Goal: Information Seeking & Learning: Find contact information

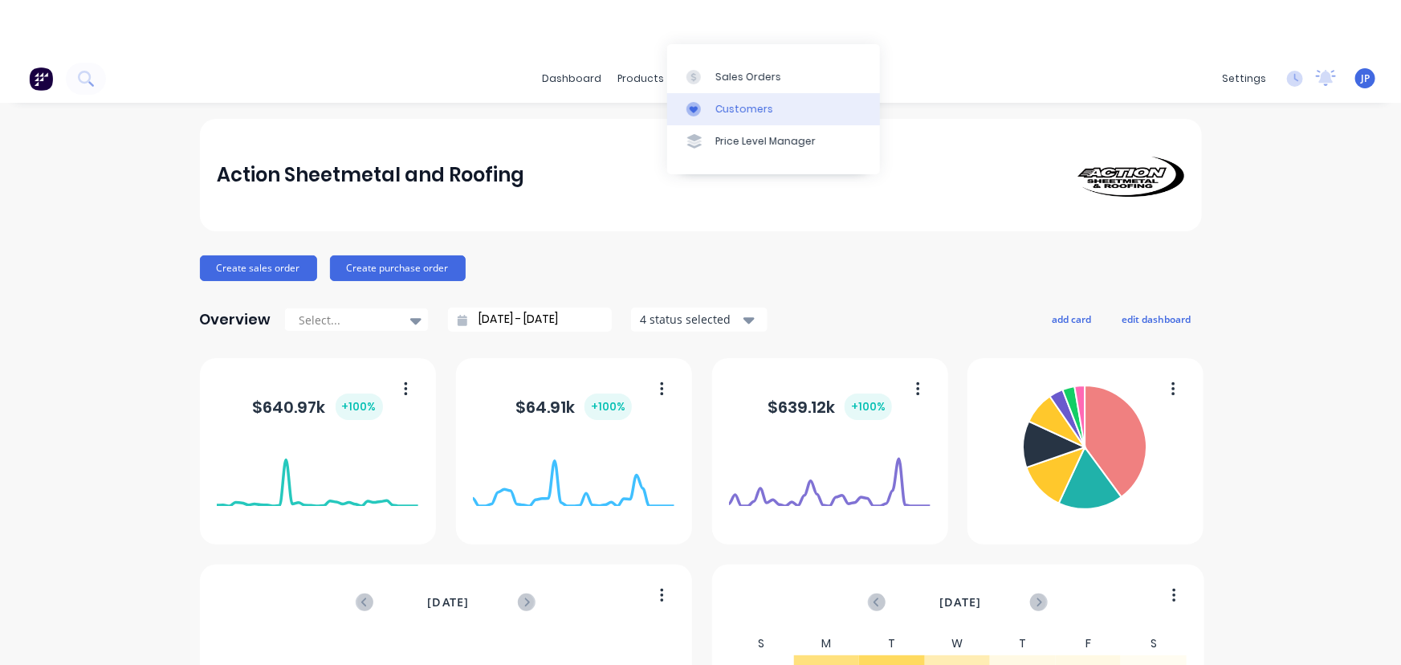
click at [725, 105] on div "Customers" at bounding box center [744, 109] width 58 height 14
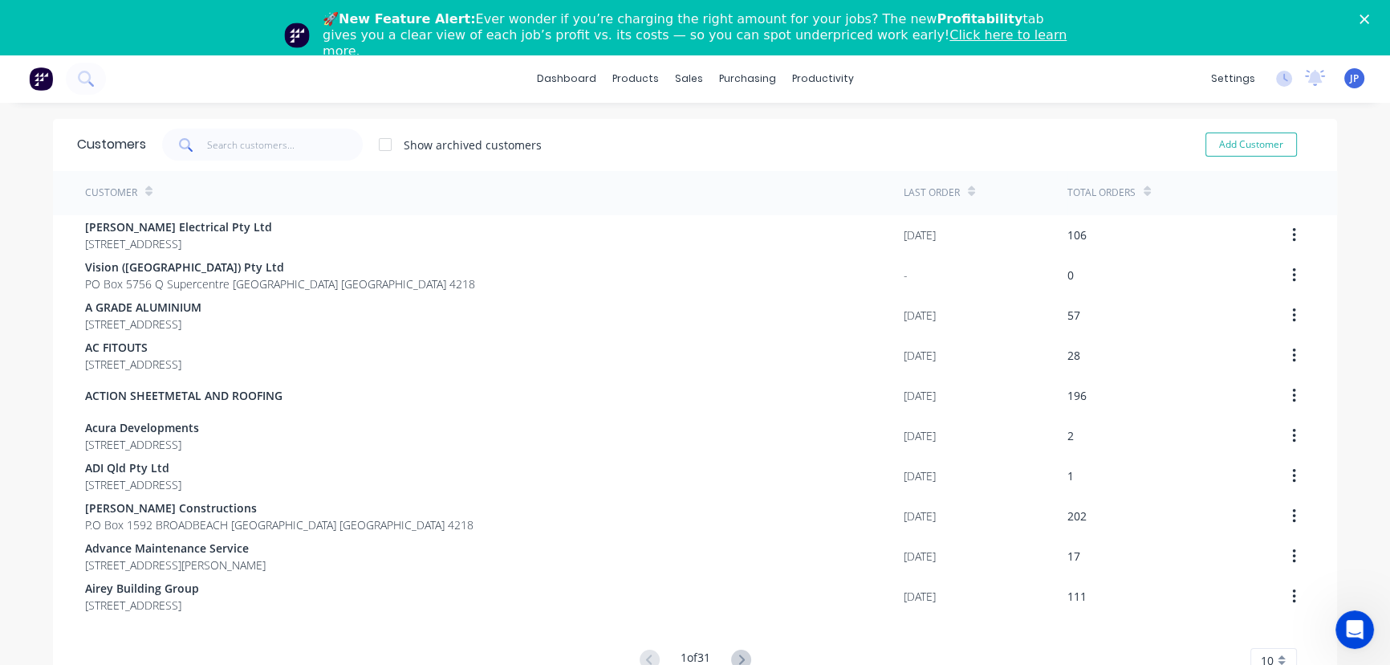
click at [1369, 18] on icon "Close" at bounding box center [1365, 19] width 10 height 10
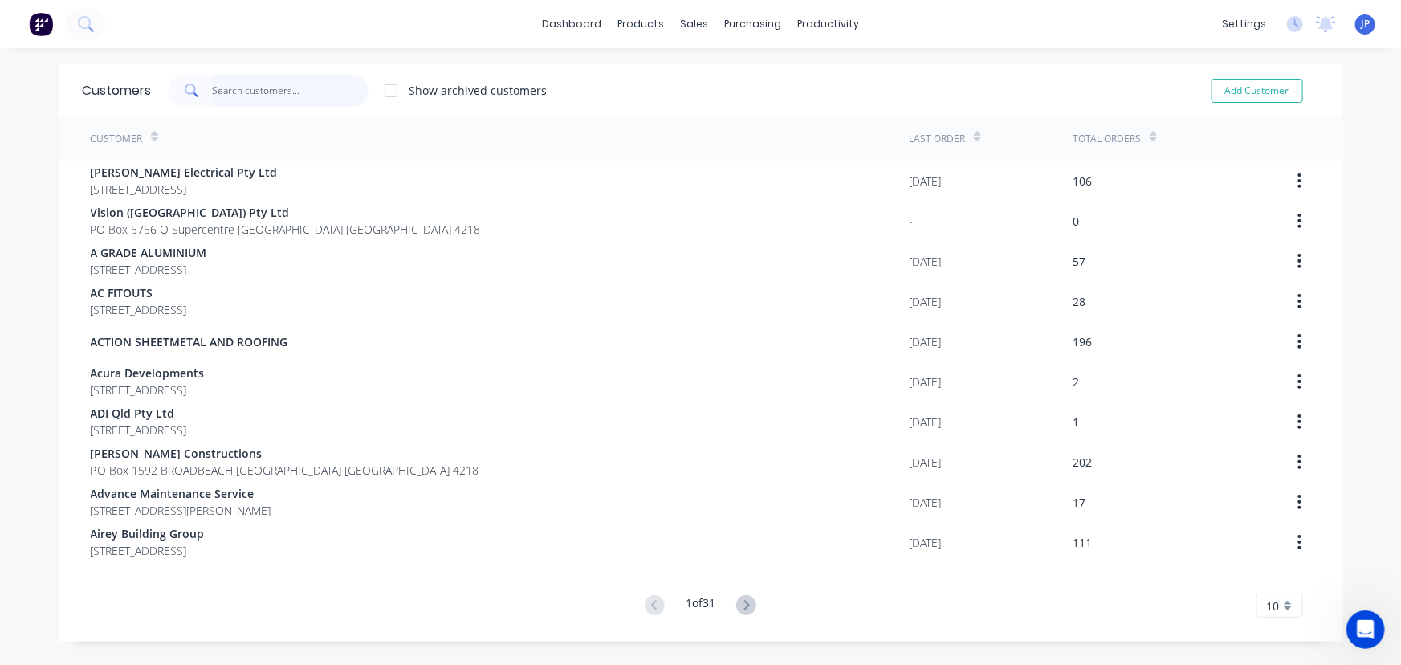
click at [255, 87] on input "text" at bounding box center [290, 91] width 157 height 32
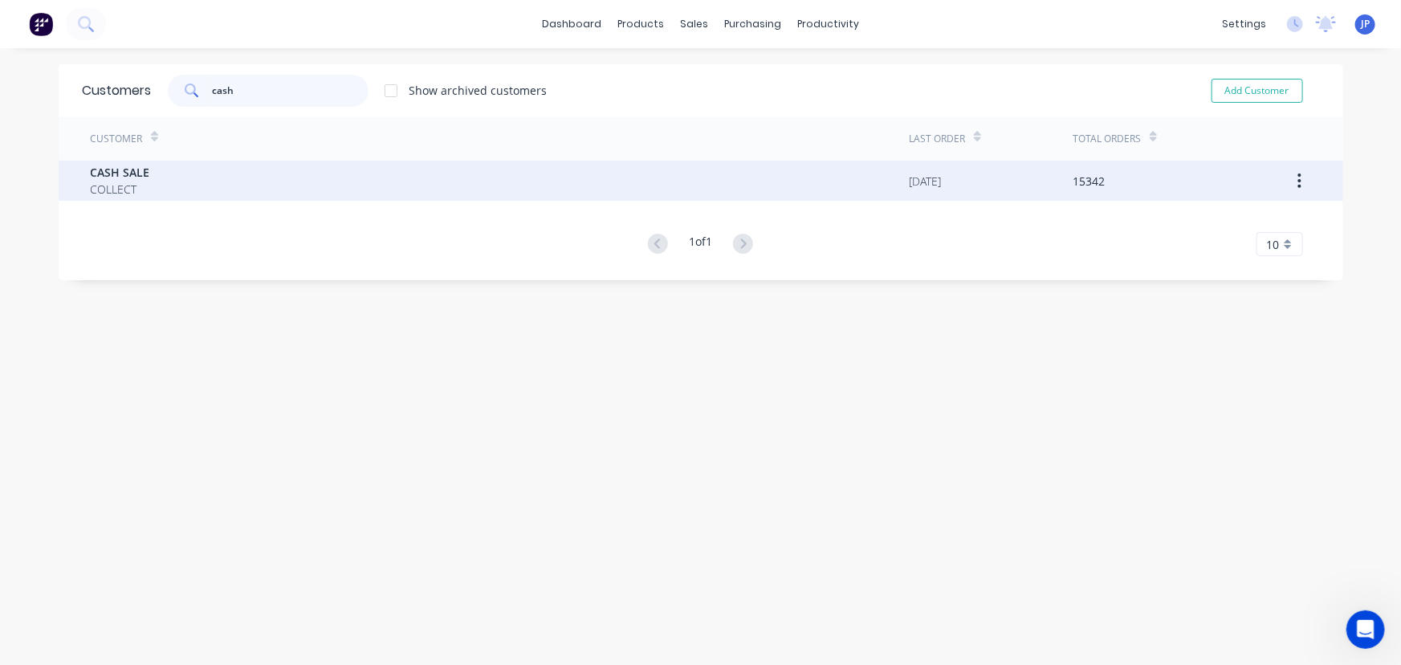
type input "cash"
click at [121, 172] on span "CASH SALE" at bounding box center [120, 172] width 59 height 17
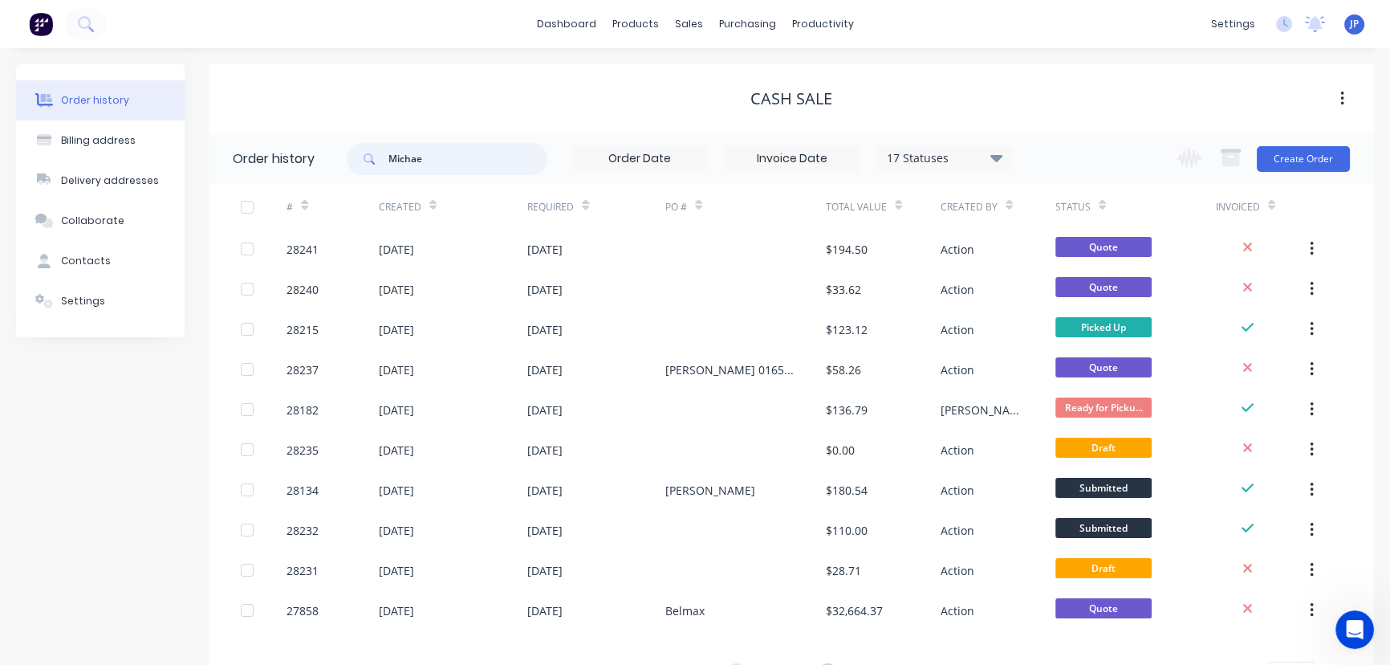
type input "[PERSON_NAME]"
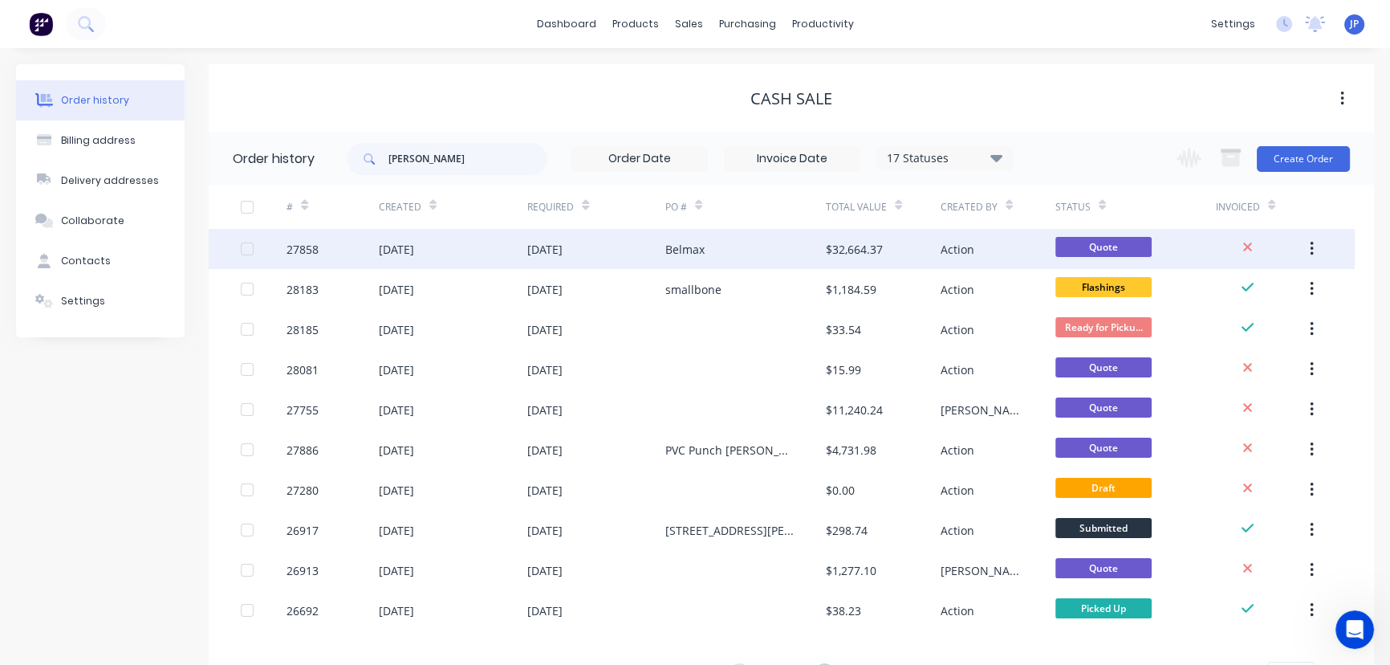
click at [400, 249] on div "[DATE]" at bounding box center [396, 249] width 35 height 17
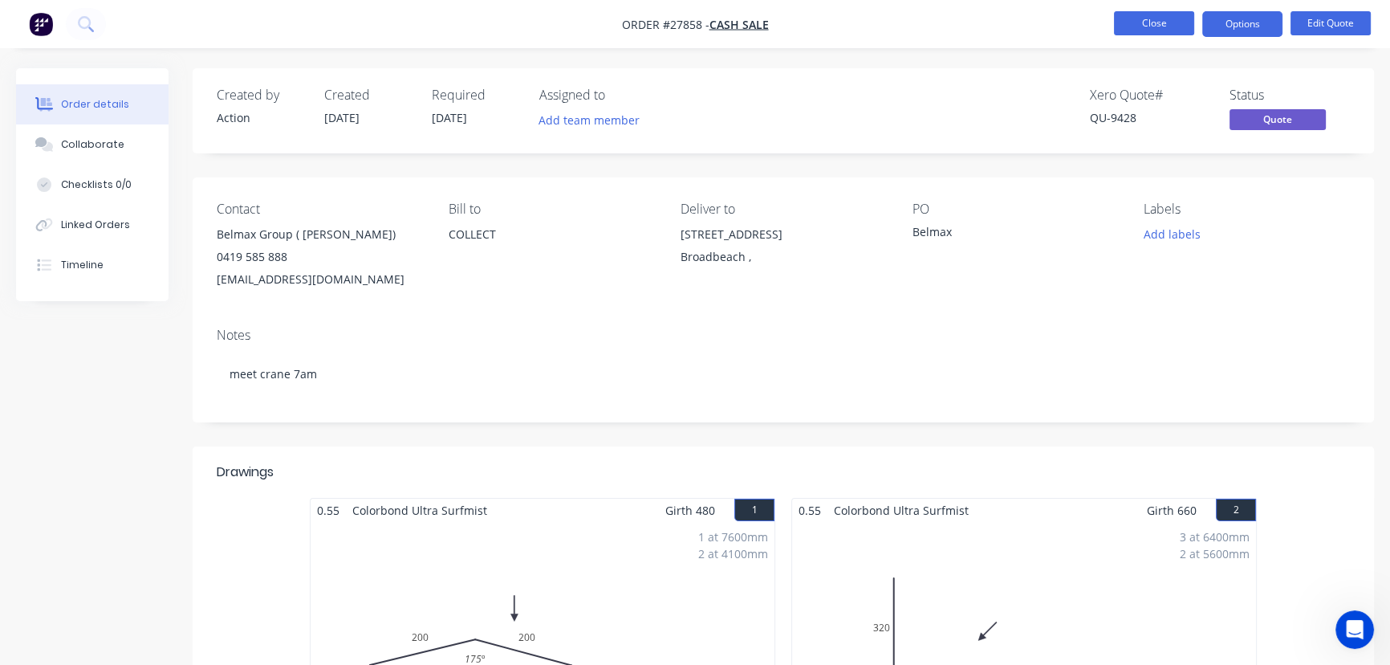
click at [1136, 26] on button "Close" at bounding box center [1154, 23] width 80 height 24
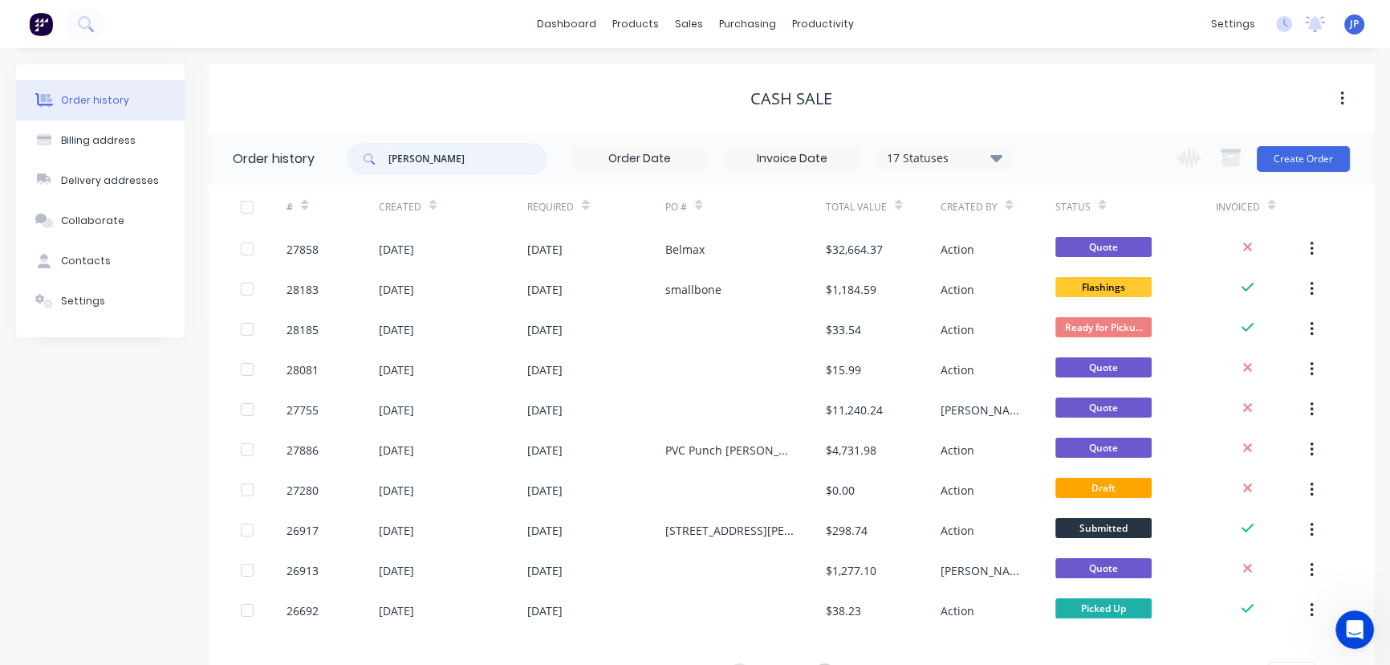
drag, startPoint x: 437, startPoint y: 161, endPoint x: 368, endPoint y: 165, distance: 69.1
click at [368, 165] on div "[PERSON_NAME]" at bounding box center [447, 159] width 201 height 32
type input "28192"
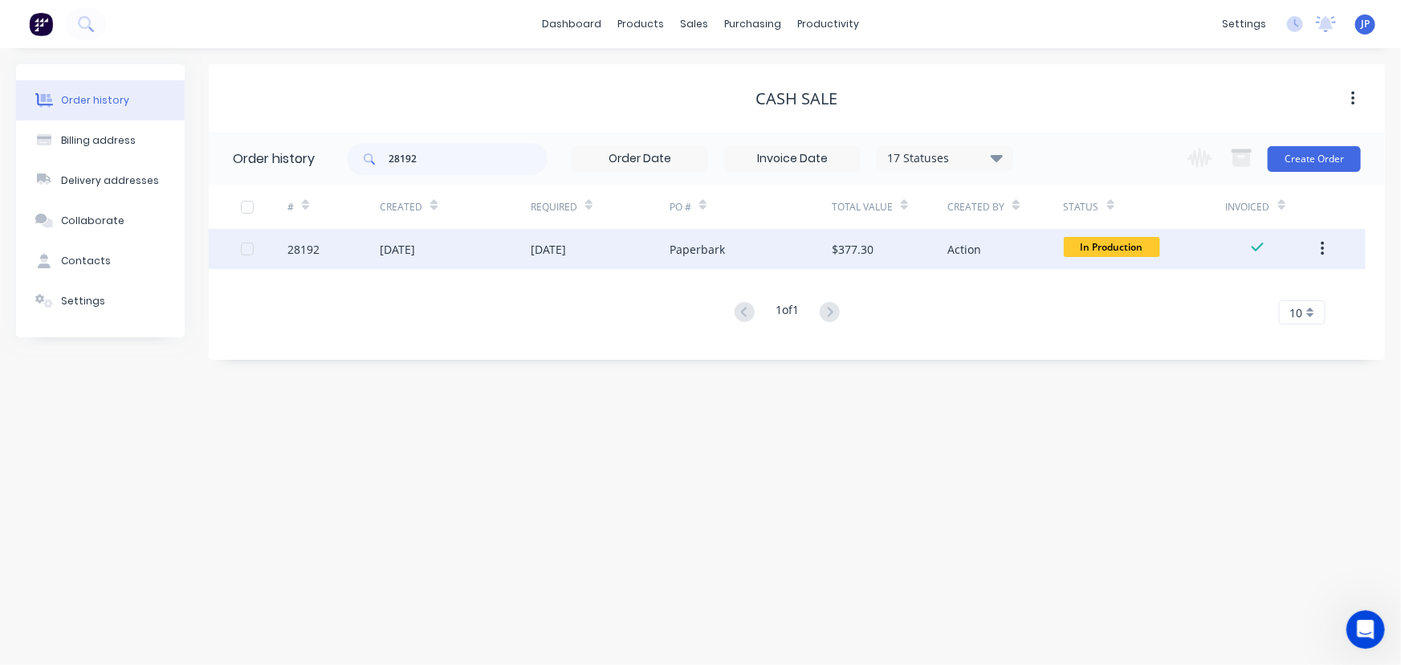
click at [403, 251] on div "[DATE]" at bounding box center [397, 249] width 35 height 17
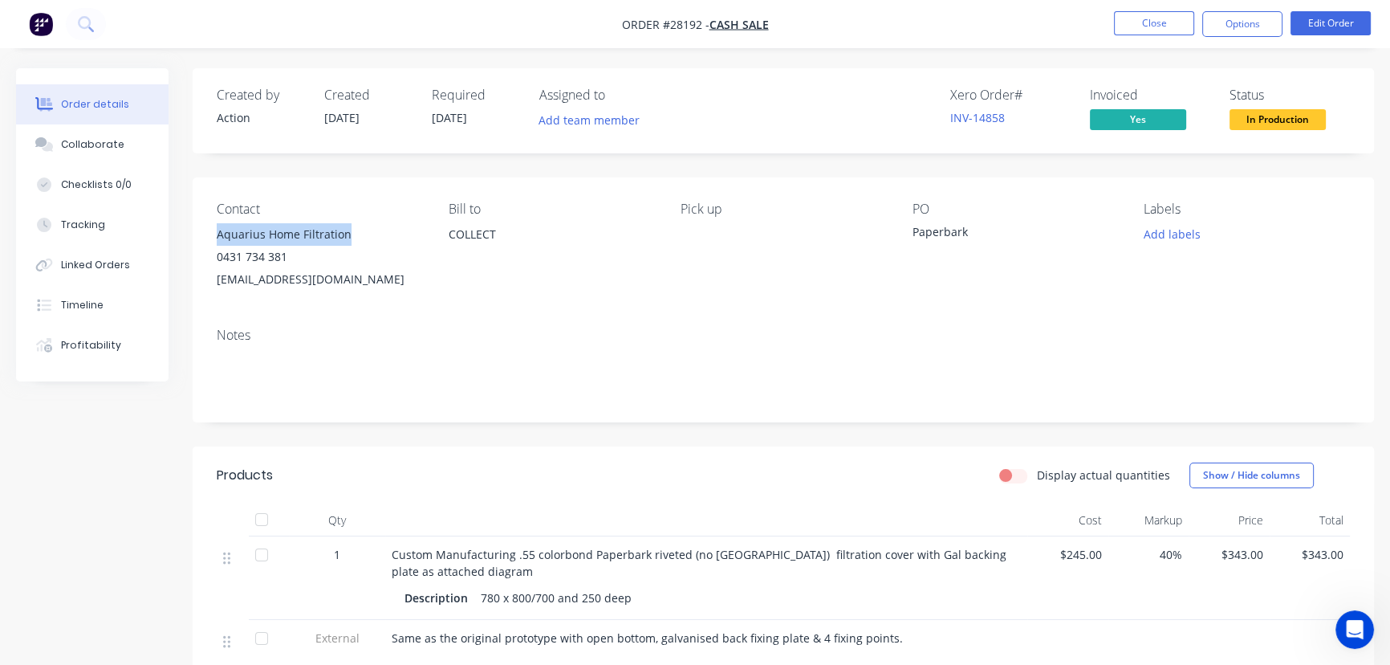
drag, startPoint x: 352, startPoint y: 238, endPoint x: 212, endPoint y: 237, distance: 140.5
click at [212, 237] on div "Contact Aquarius Home Filtration 0431 734 381 [EMAIL_ADDRESS][DOMAIN_NAME] Bill…" at bounding box center [783, 245] width 1181 height 137
copy div "Aquarius Home Filtration"
click at [1228, 28] on button "Options" at bounding box center [1242, 24] width 80 height 26
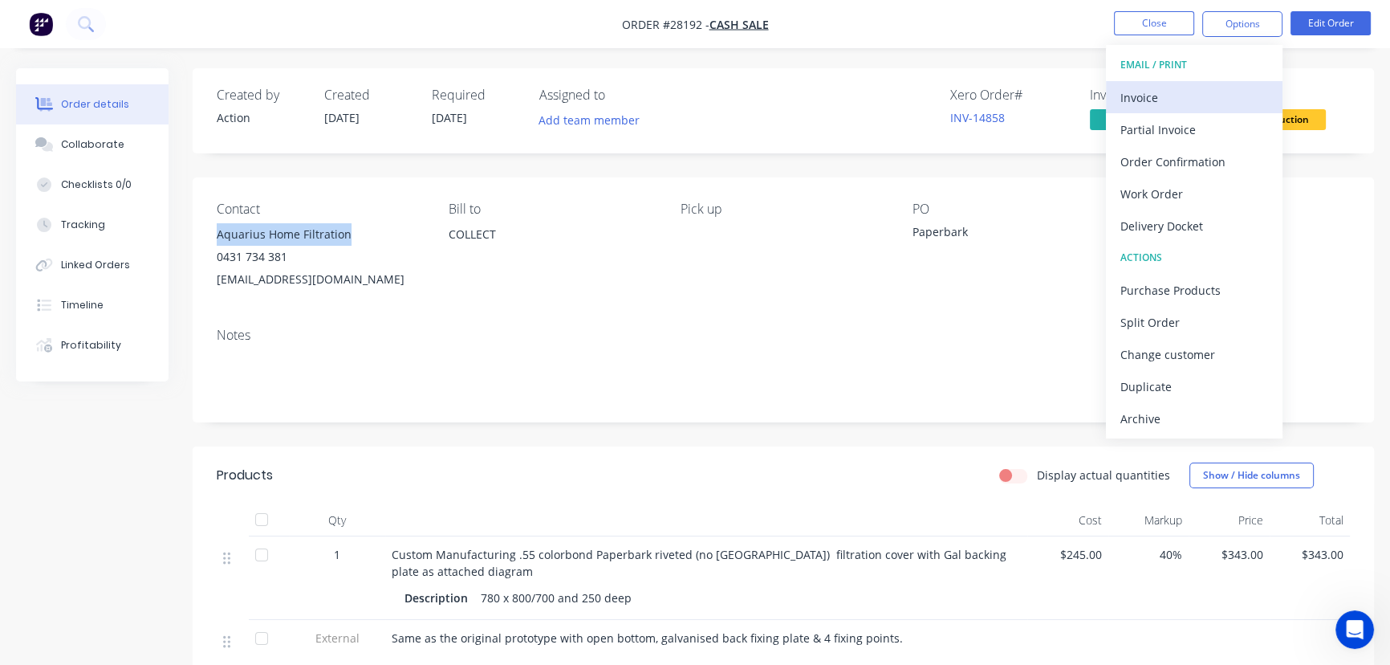
click at [1145, 95] on div "Invoice" at bounding box center [1194, 97] width 148 height 23
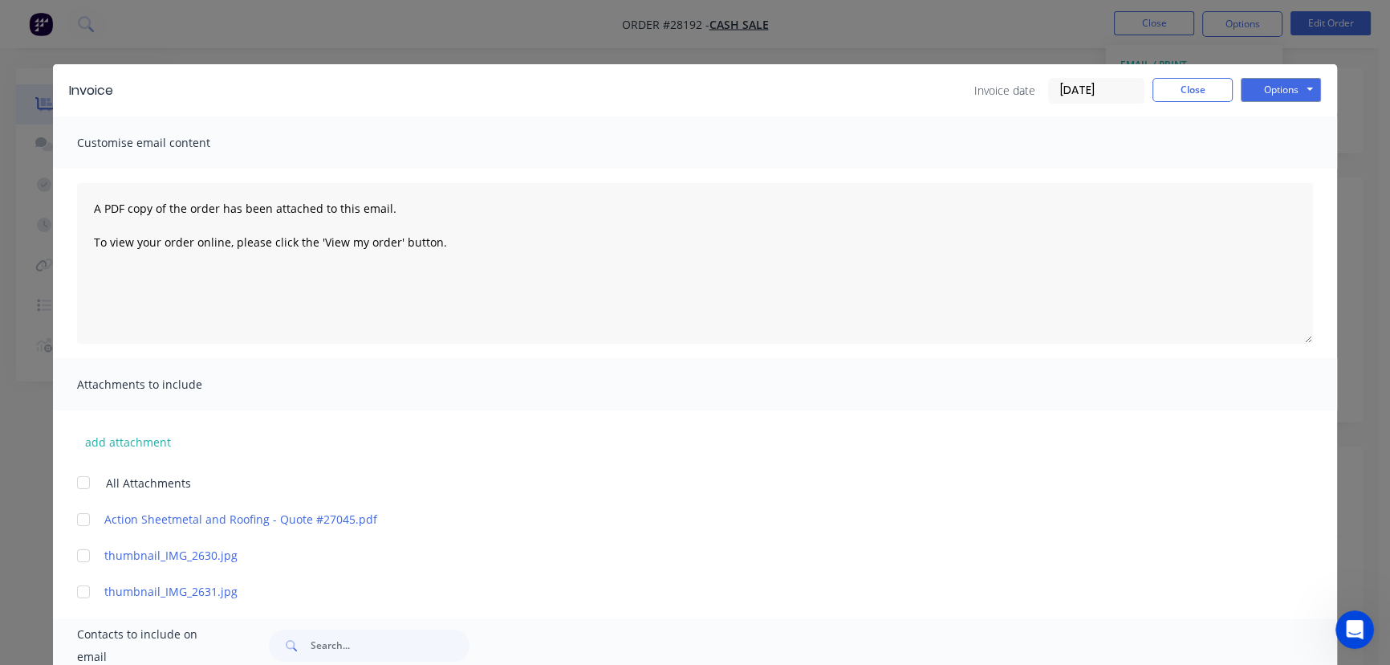
scroll to position [145, 0]
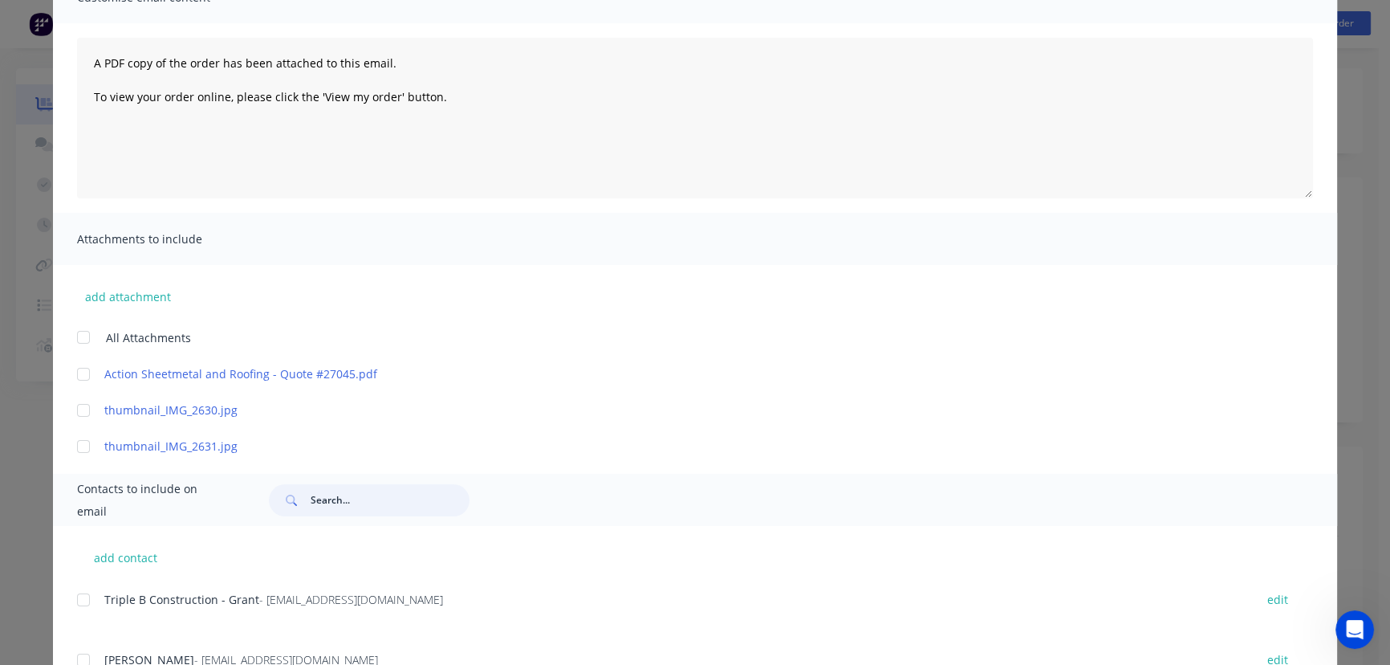
click at [329, 504] on input "text" at bounding box center [390, 500] width 159 height 32
paste input "Aquarius Home Filtration"
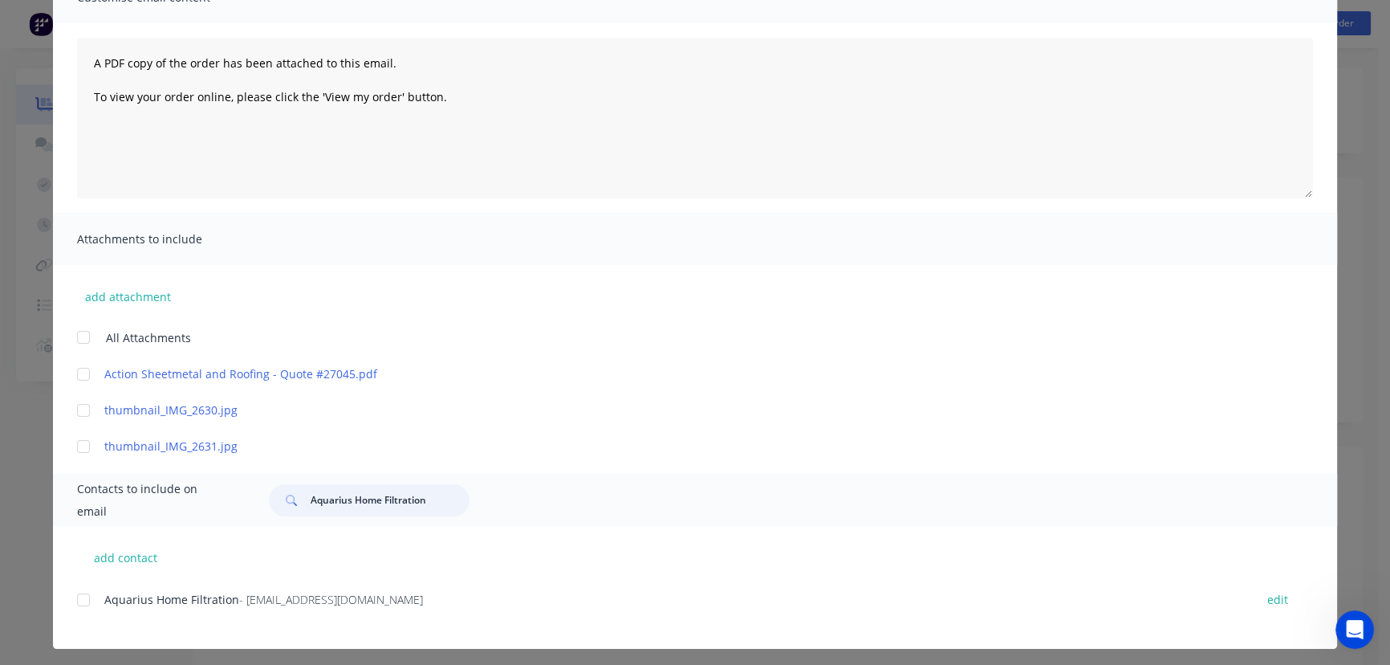
type input "Aquarius Home Filtration"
drag, startPoint x: 428, startPoint y: 600, endPoint x: 102, endPoint y: 597, distance: 325.9
click at [104, 597] on div "Aquarius Home Filtration - [EMAIL_ADDRESS][DOMAIN_NAME]" at bounding box center [671, 599] width 1134 height 17
copy div "Aquarius Home Filtration - [EMAIL_ADDRESS][DOMAIN_NAME]"
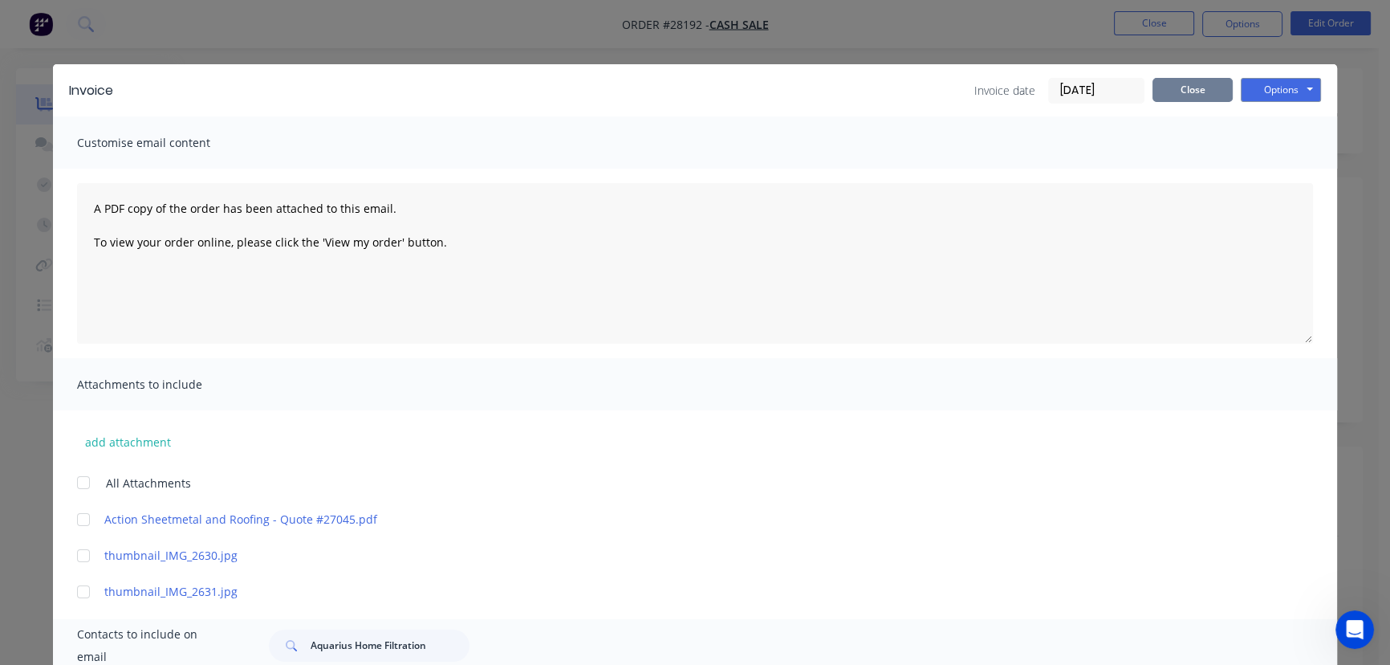
click at [1183, 93] on button "Close" at bounding box center [1193, 90] width 80 height 24
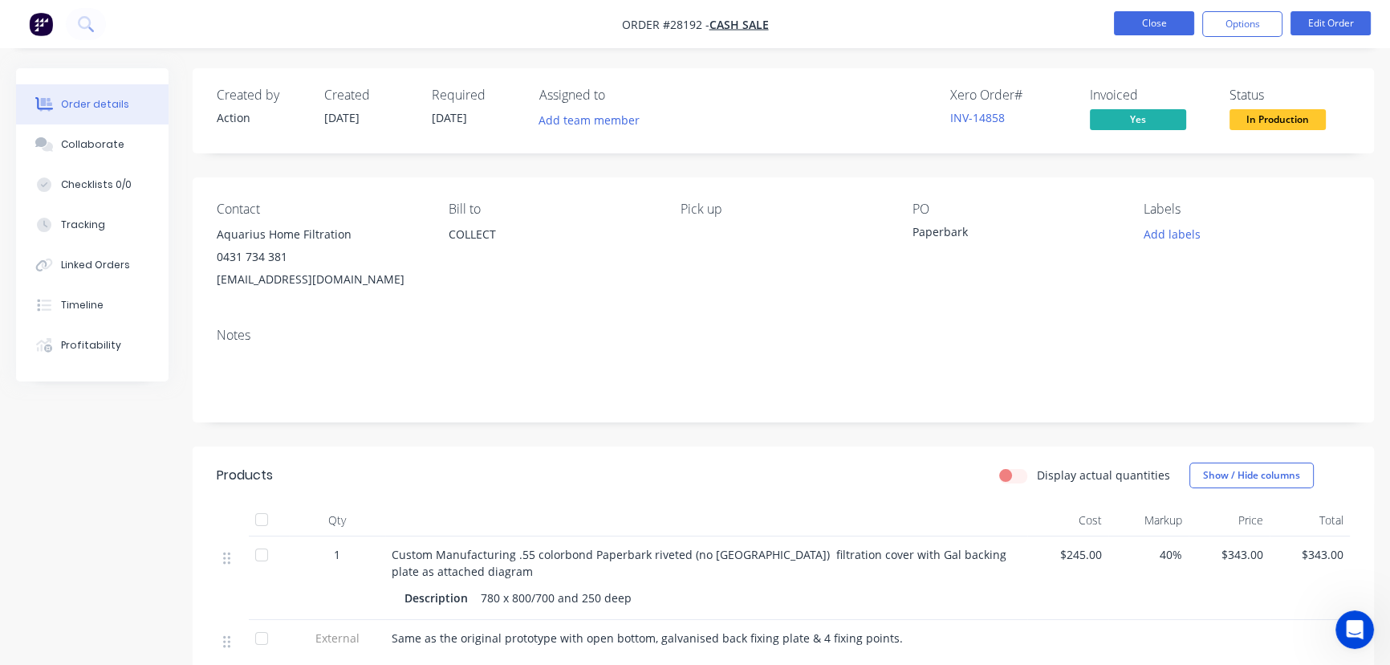
click at [1134, 24] on button "Close" at bounding box center [1154, 23] width 80 height 24
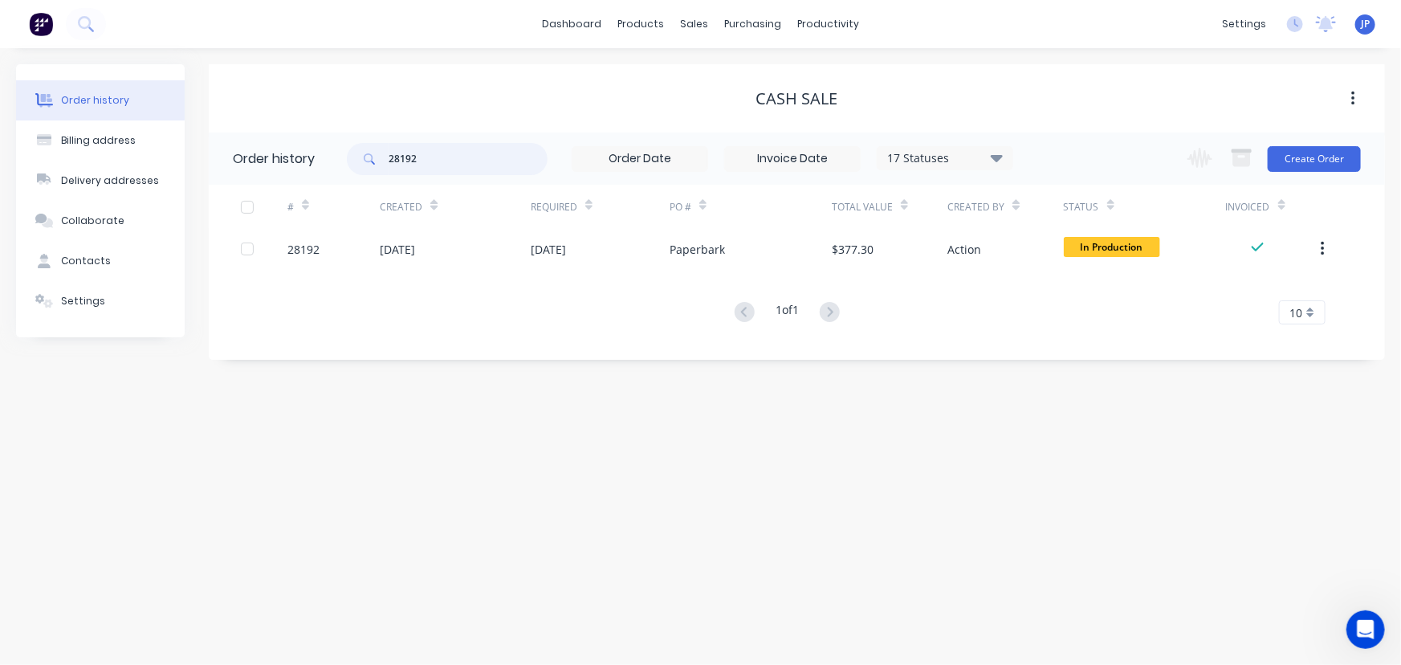
drag, startPoint x: 396, startPoint y: 170, endPoint x: 340, endPoint y: 169, distance: 55.4
click at [344, 173] on header "Order history 28192 17 Statuses Invoice Status Invoiced Not Invoiced Partial Or…" at bounding box center [797, 158] width 1176 height 52
type input "28033"
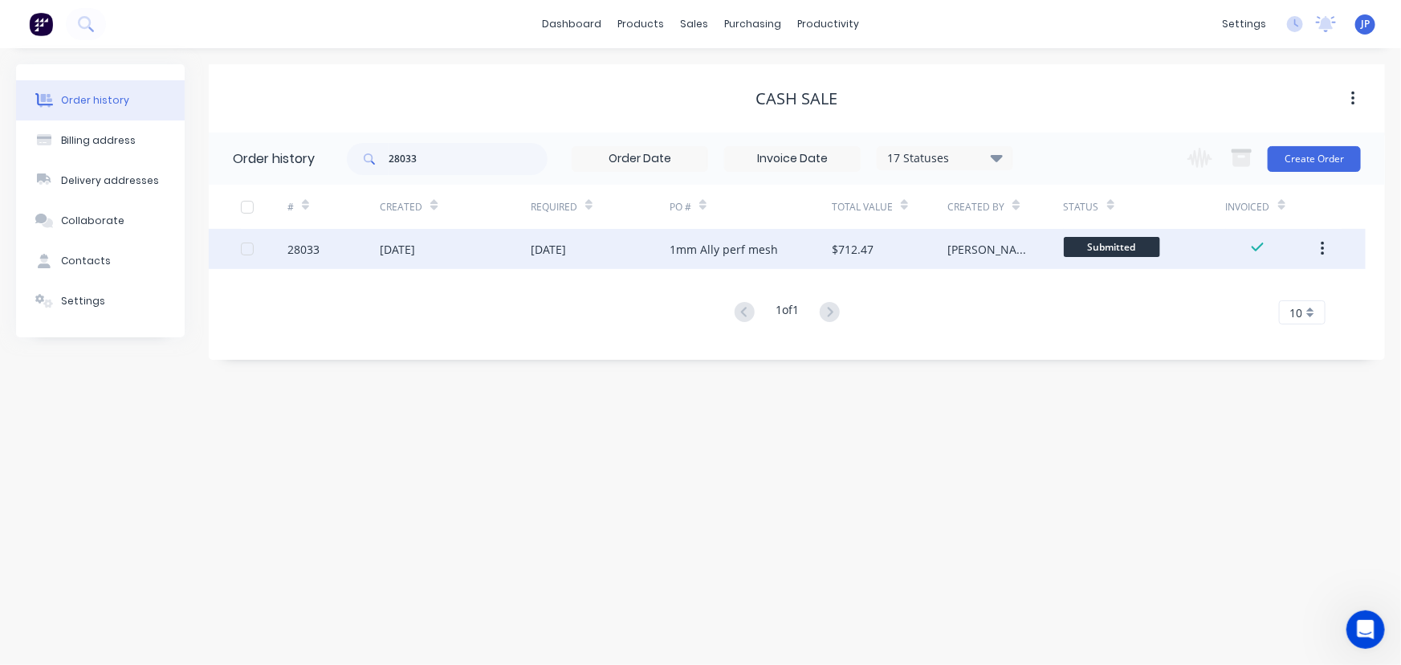
click at [344, 246] on div "28033" at bounding box center [333, 249] width 92 height 40
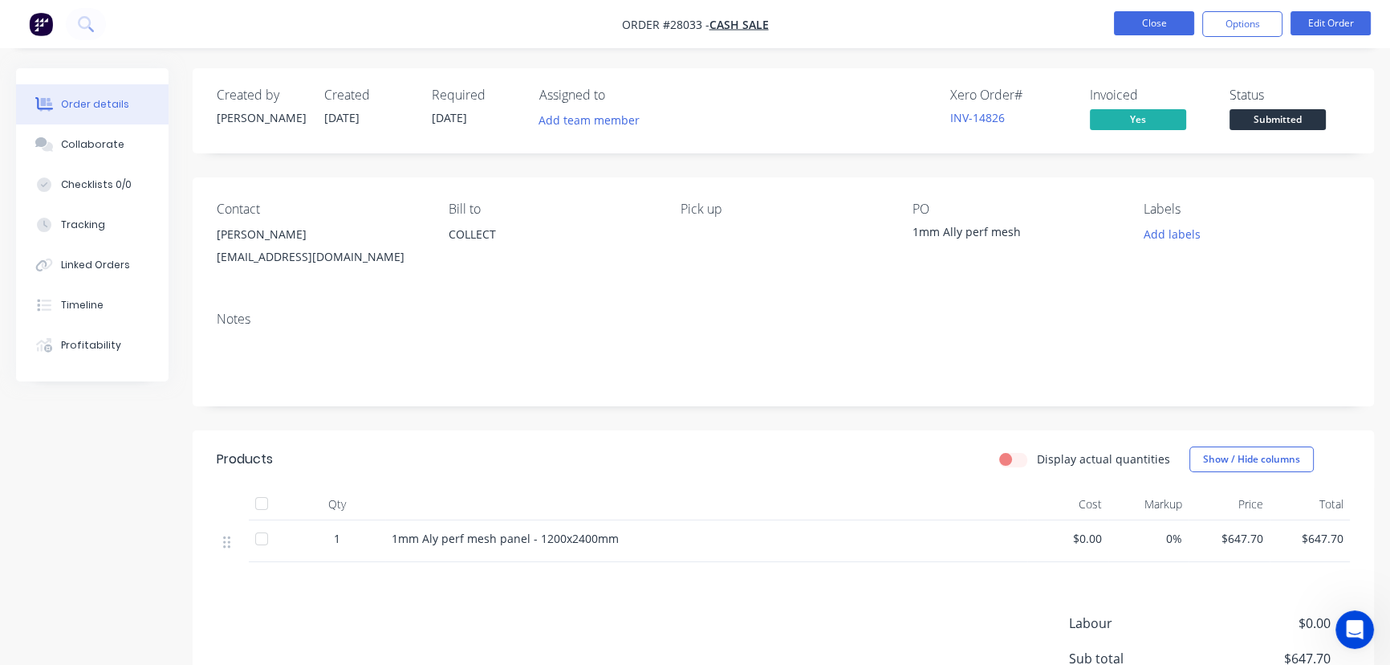
click at [1167, 23] on button "Close" at bounding box center [1154, 23] width 80 height 24
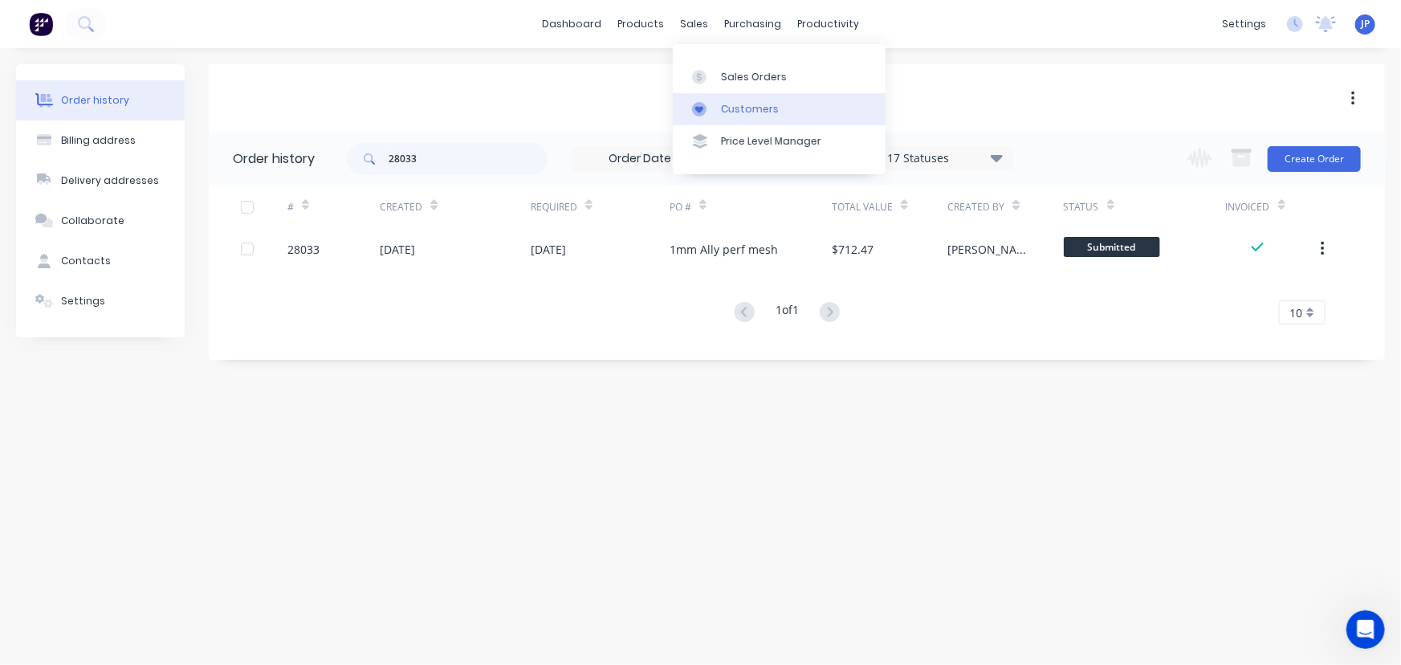
click at [726, 107] on div "Customers" at bounding box center [750, 109] width 58 height 14
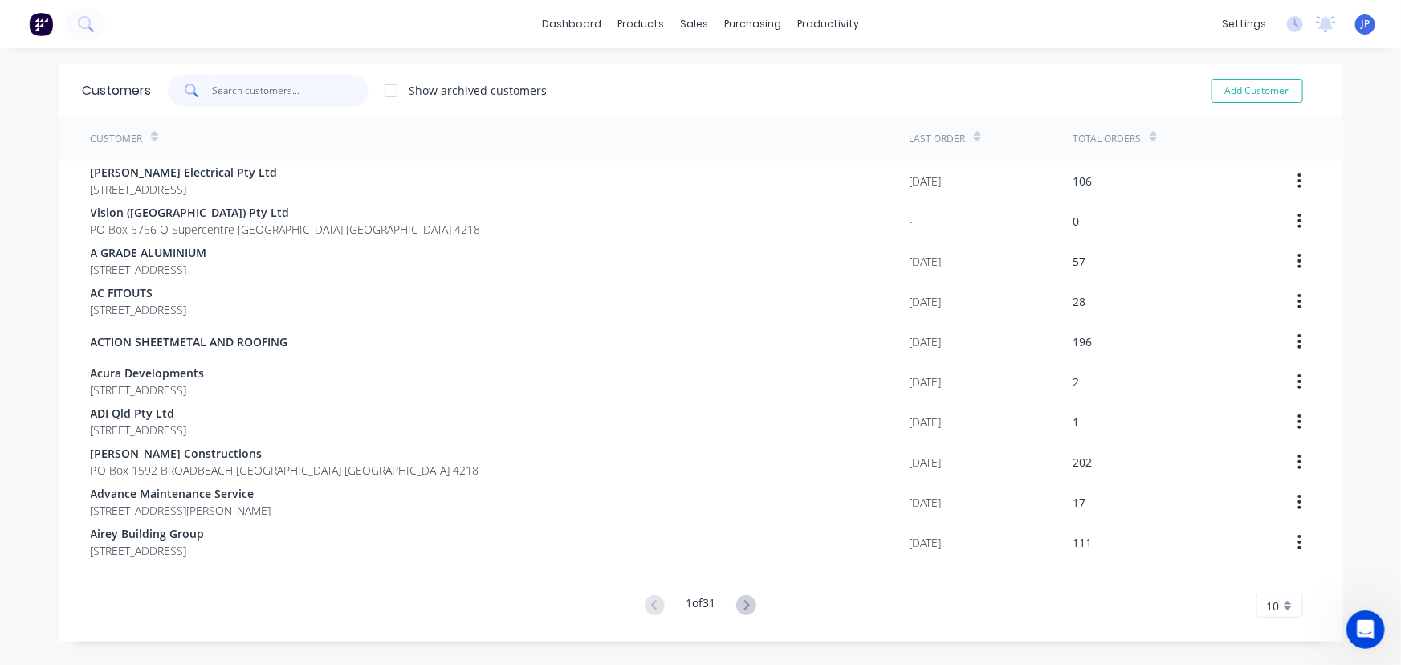
click at [280, 94] on input "text" at bounding box center [290, 91] width 157 height 32
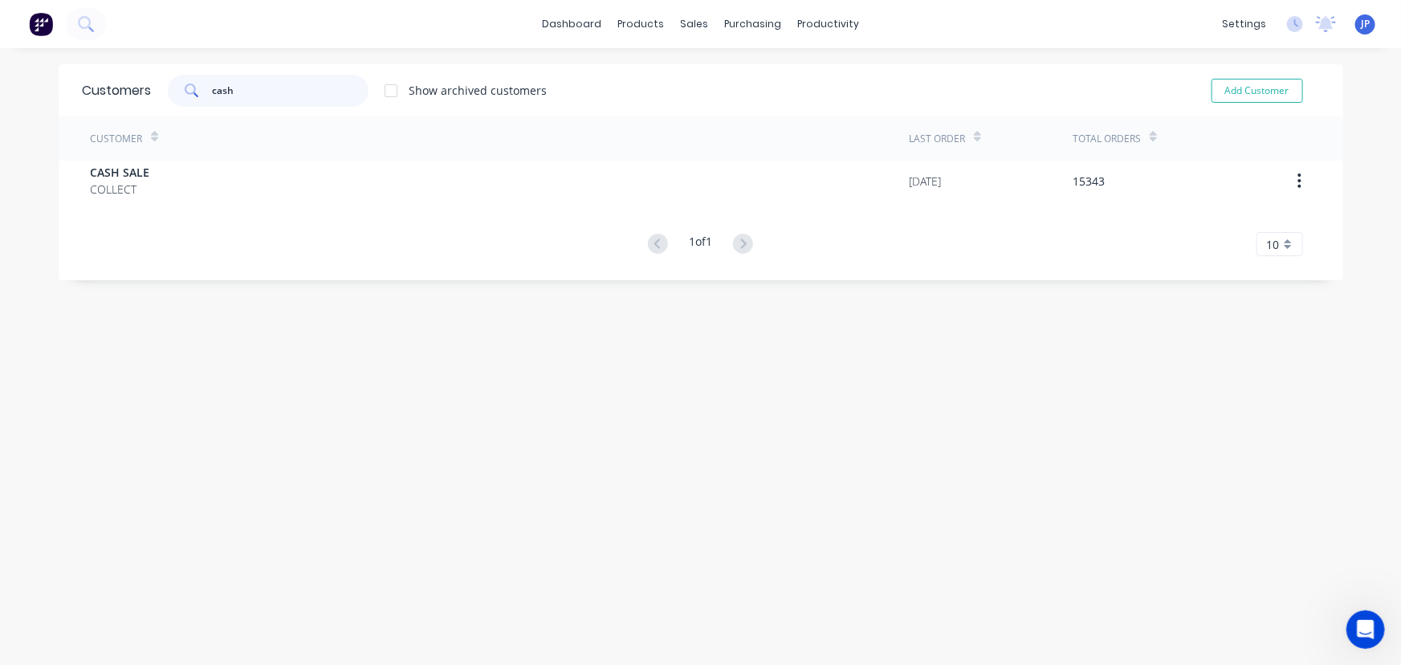
type input "cash"
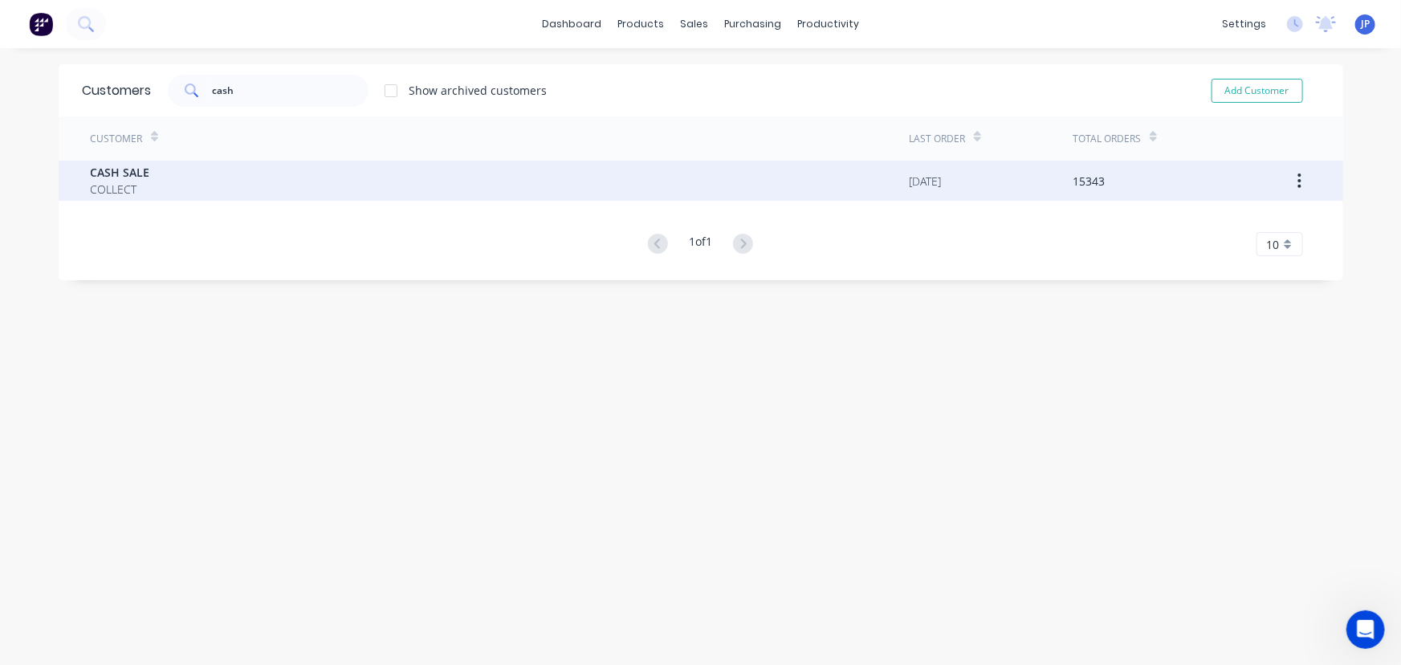
click at [132, 177] on span "CASH SALE" at bounding box center [120, 172] width 59 height 17
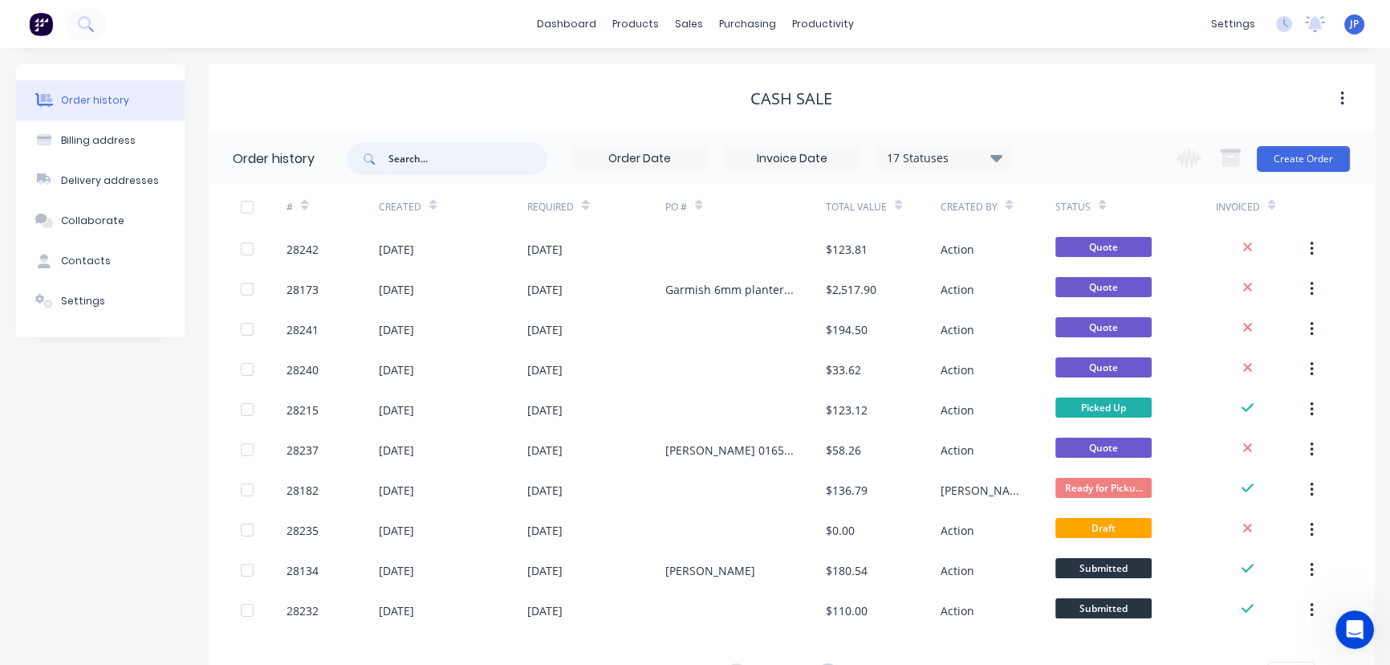
click at [416, 157] on input "text" at bounding box center [467, 159] width 159 height 32
type input "QU-9624"
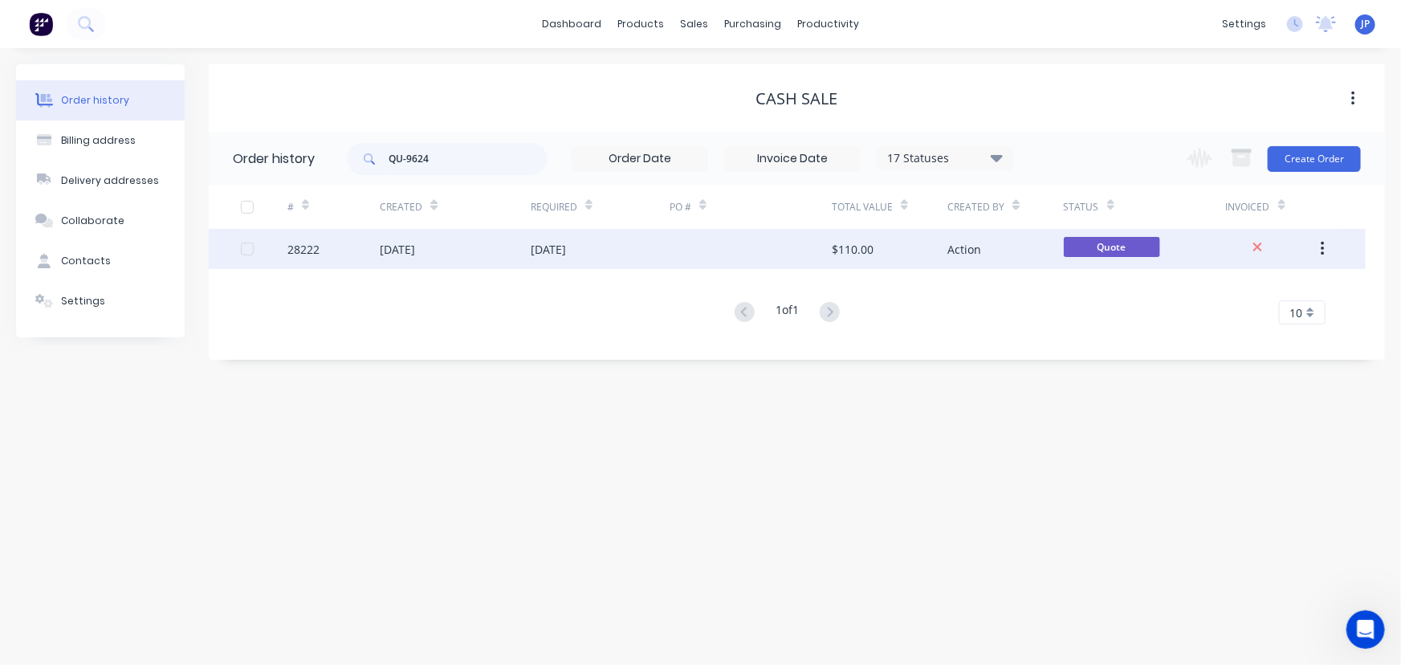
click at [415, 249] on div "[DATE]" at bounding box center [397, 249] width 35 height 17
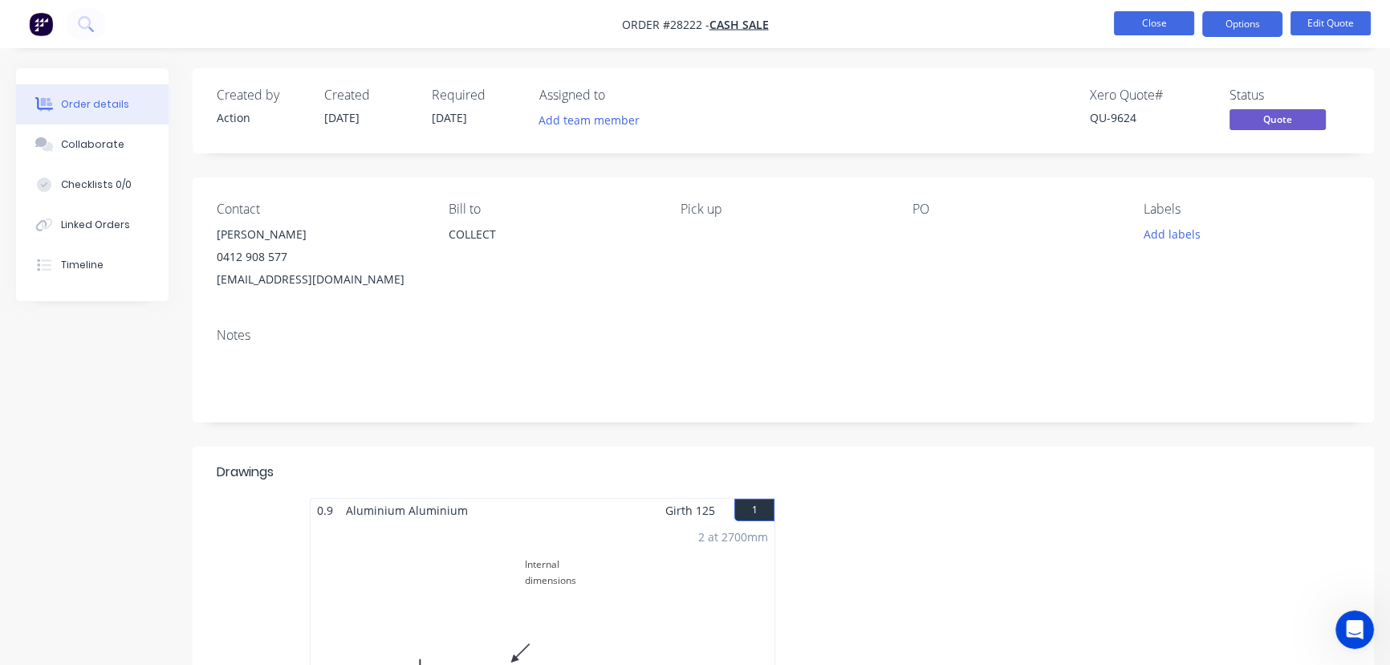
click at [1146, 25] on button "Close" at bounding box center [1154, 23] width 80 height 24
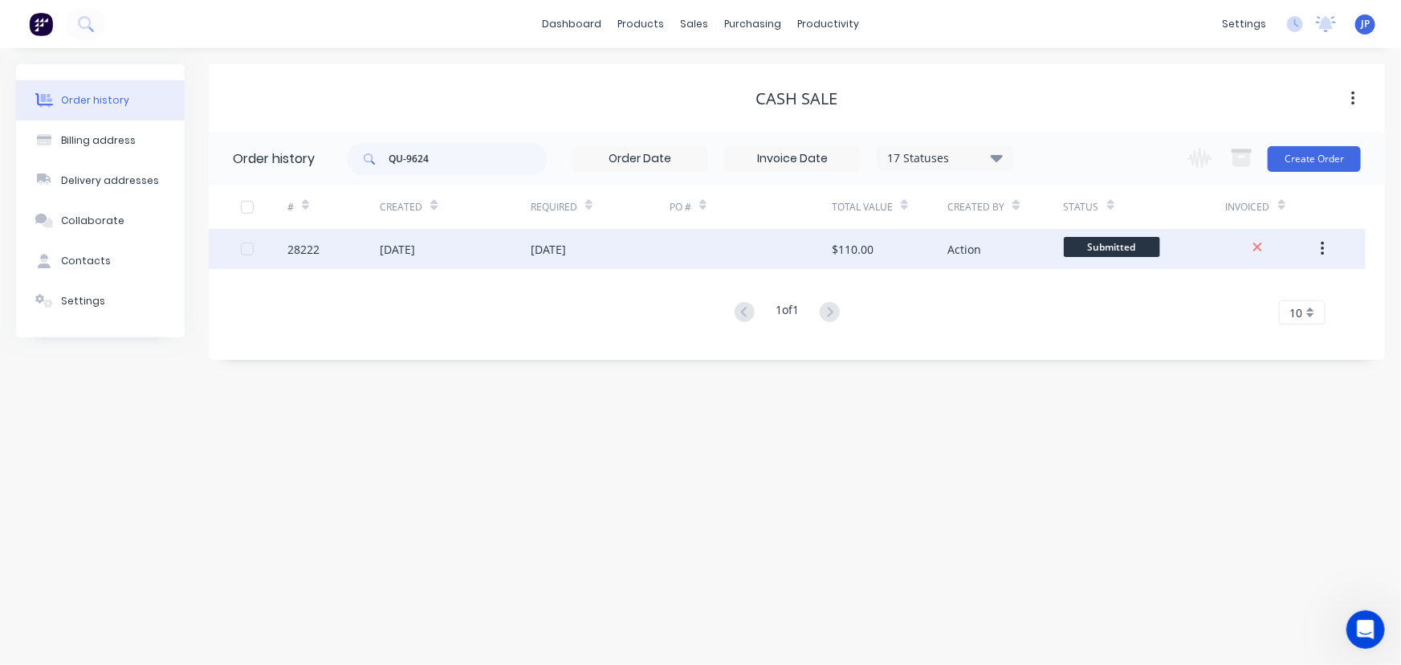
click at [566, 249] on div "[DATE]" at bounding box center [548, 249] width 35 height 17
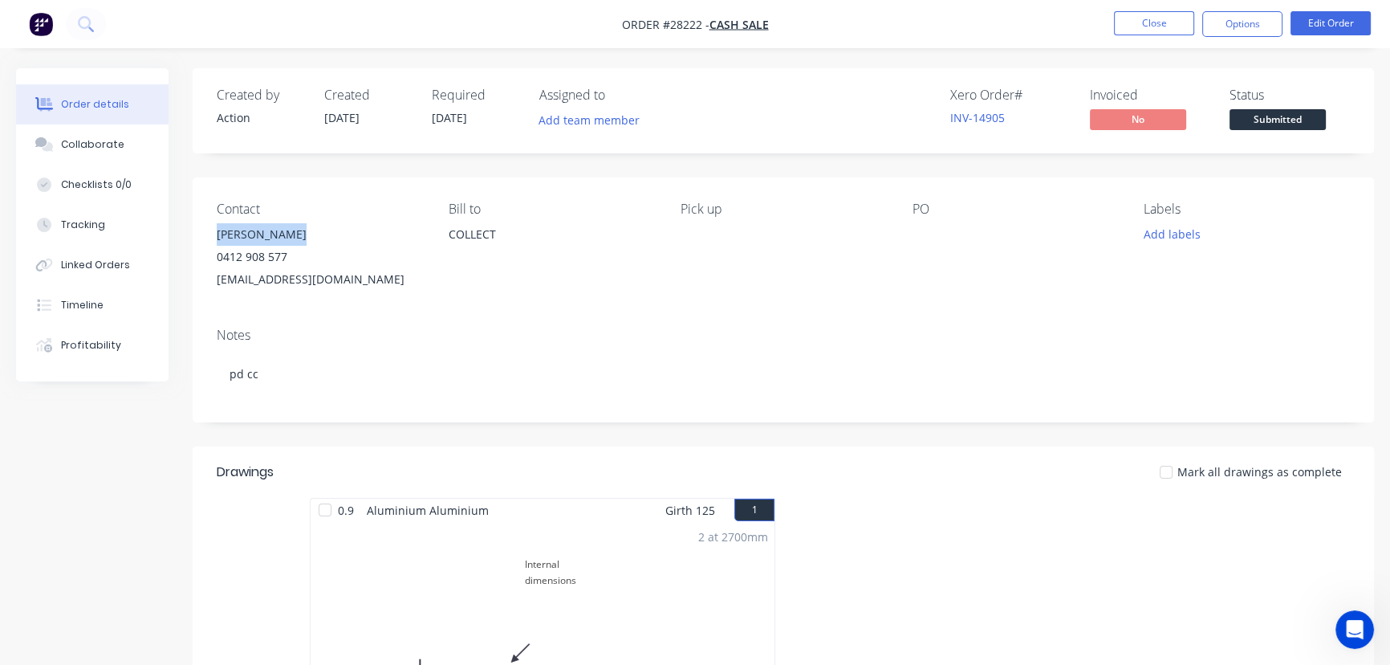
drag, startPoint x: 300, startPoint y: 234, endPoint x: 209, endPoint y: 237, distance: 91.6
click at [209, 237] on div "Contact [PERSON_NAME] [PHONE_NUMBER] [EMAIL_ADDRESS][DOMAIN_NAME] [PERSON_NAME]…" at bounding box center [783, 245] width 1181 height 137
copy div "[PERSON_NAME]"
click at [1237, 25] on button "Options" at bounding box center [1242, 24] width 80 height 26
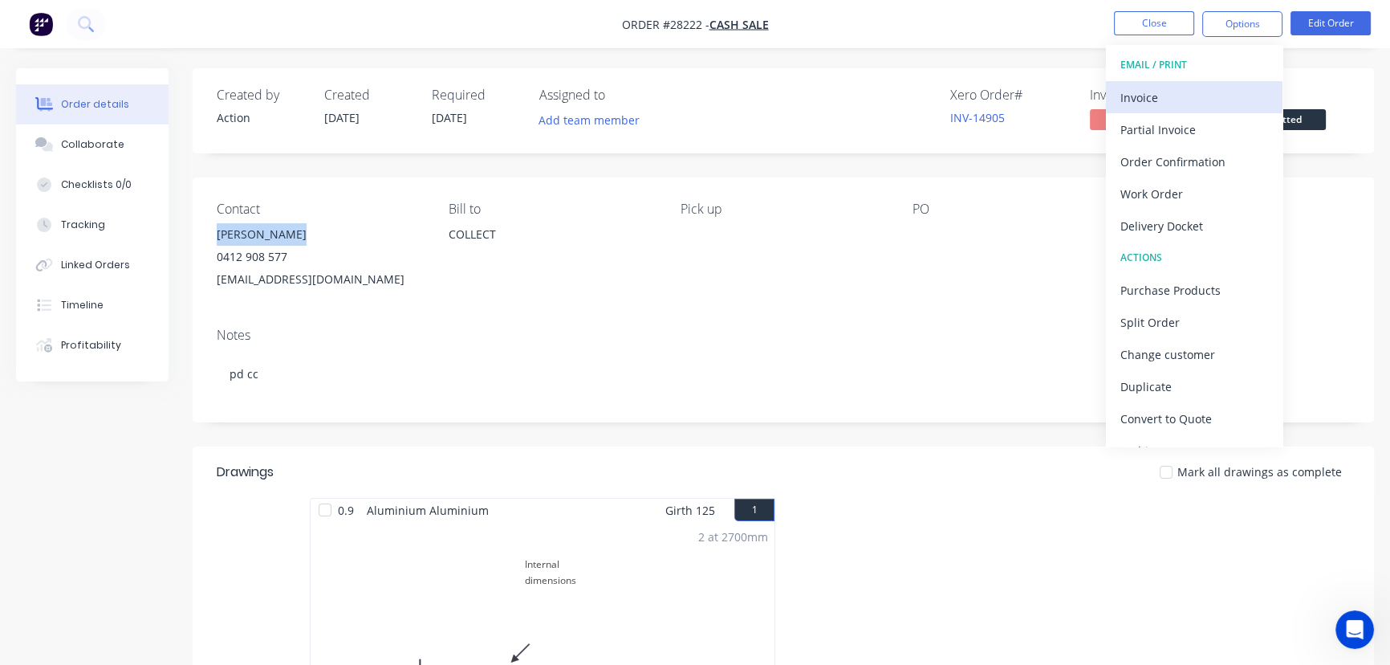
click at [1146, 95] on div "Invoice" at bounding box center [1194, 97] width 148 height 23
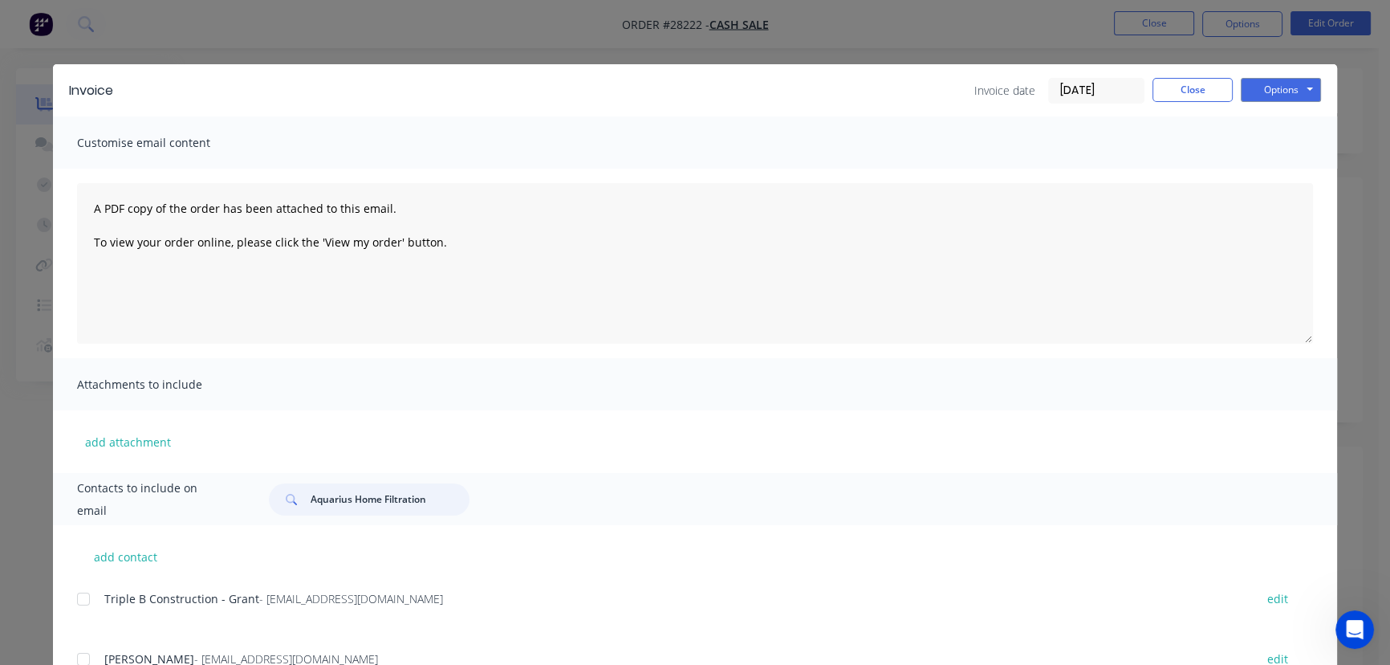
drag, startPoint x: 433, startPoint y: 500, endPoint x: 283, endPoint y: 514, distance: 150.7
click at [283, 514] on div "Aquarius Home Filtration" at bounding box center [369, 499] width 201 height 32
paste input "[PERSON_NAME]"
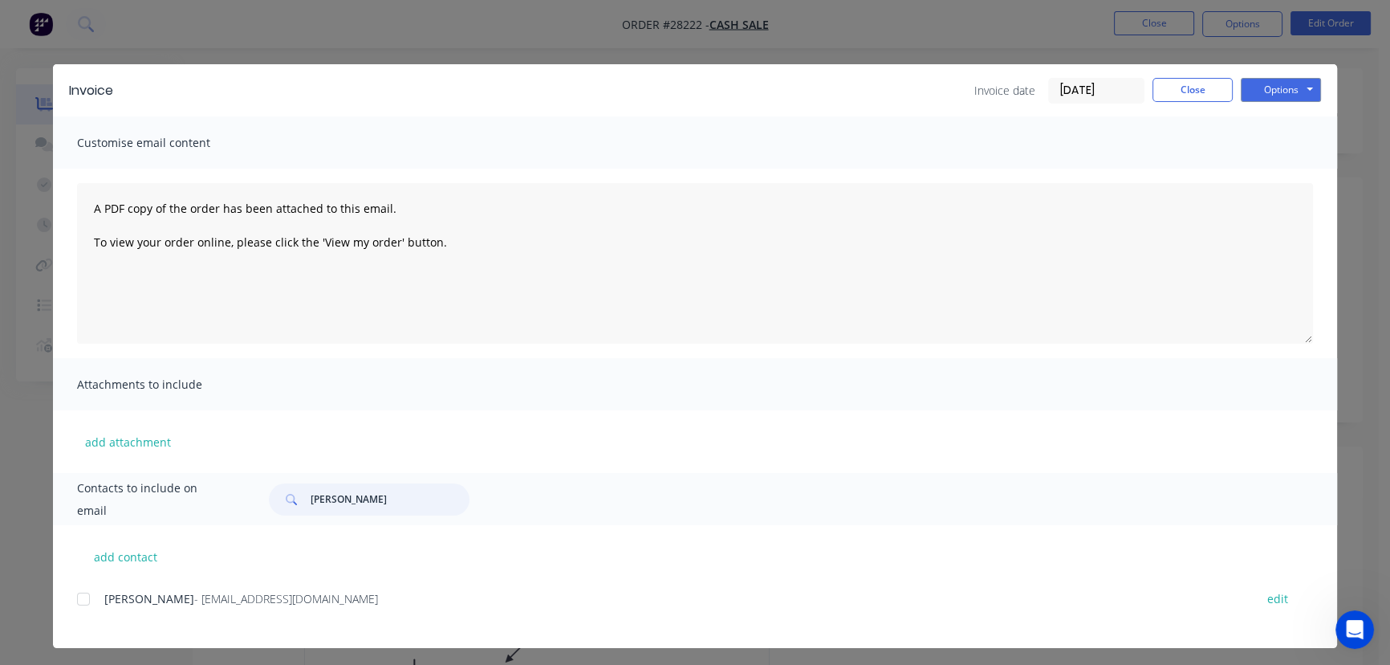
type input "[PERSON_NAME]"
drag, startPoint x: 320, startPoint y: 601, endPoint x: 80, endPoint y: 608, distance: 240.1
click at [80, 608] on div "Zak Kryuchkov - [EMAIL_ADDRESS][DOMAIN_NAME] edit" at bounding box center [707, 598] width 1260 height 22
copy div "Zak Kryuchkov - [EMAIL_ADDRESS][DOMAIN_NAME]"
click at [1264, 88] on button "Options" at bounding box center [1281, 90] width 80 height 24
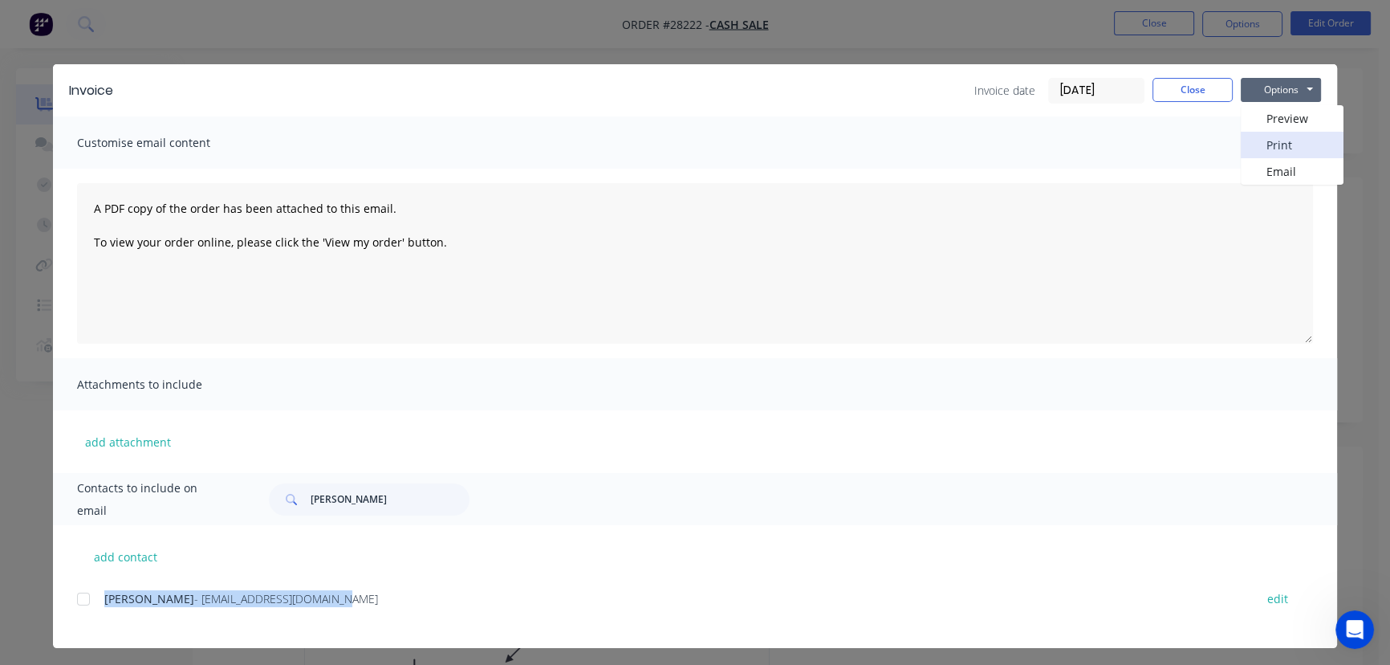
click at [1262, 137] on button "Print" at bounding box center [1292, 145] width 103 height 26
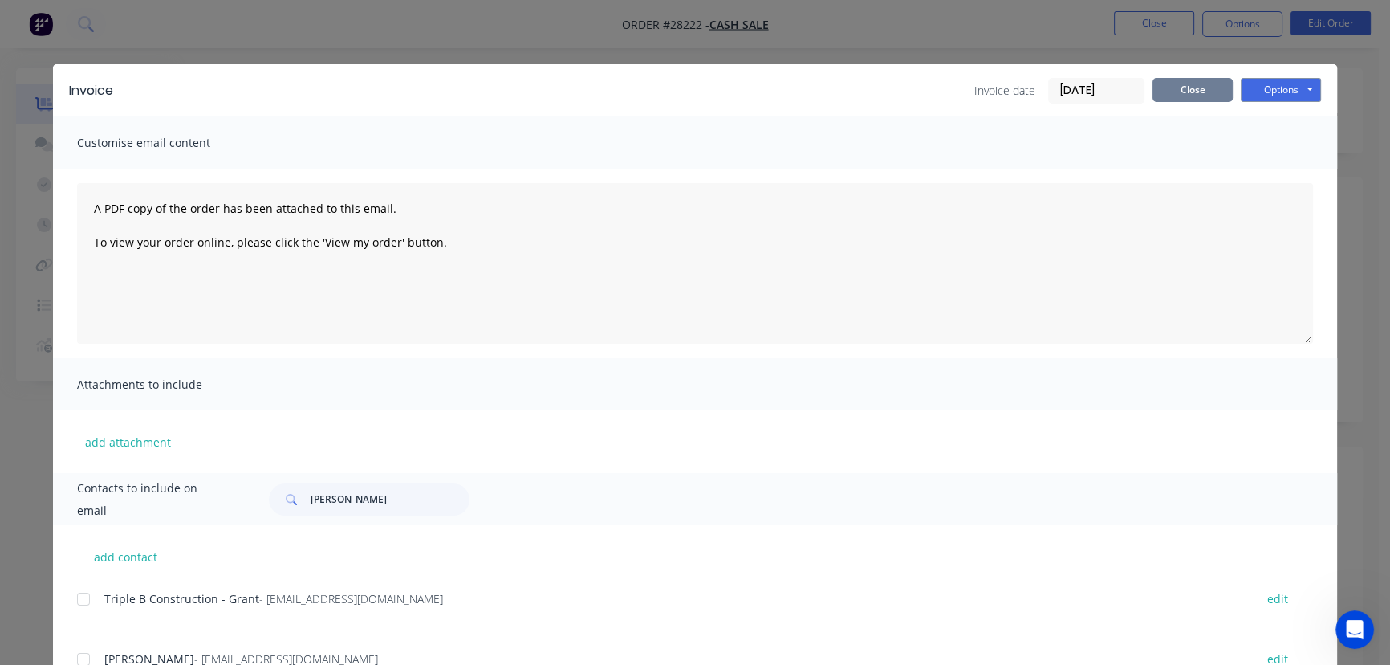
click at [1196, 86] on button "Close" at bounding box center [1193, 90] width 80 height 24
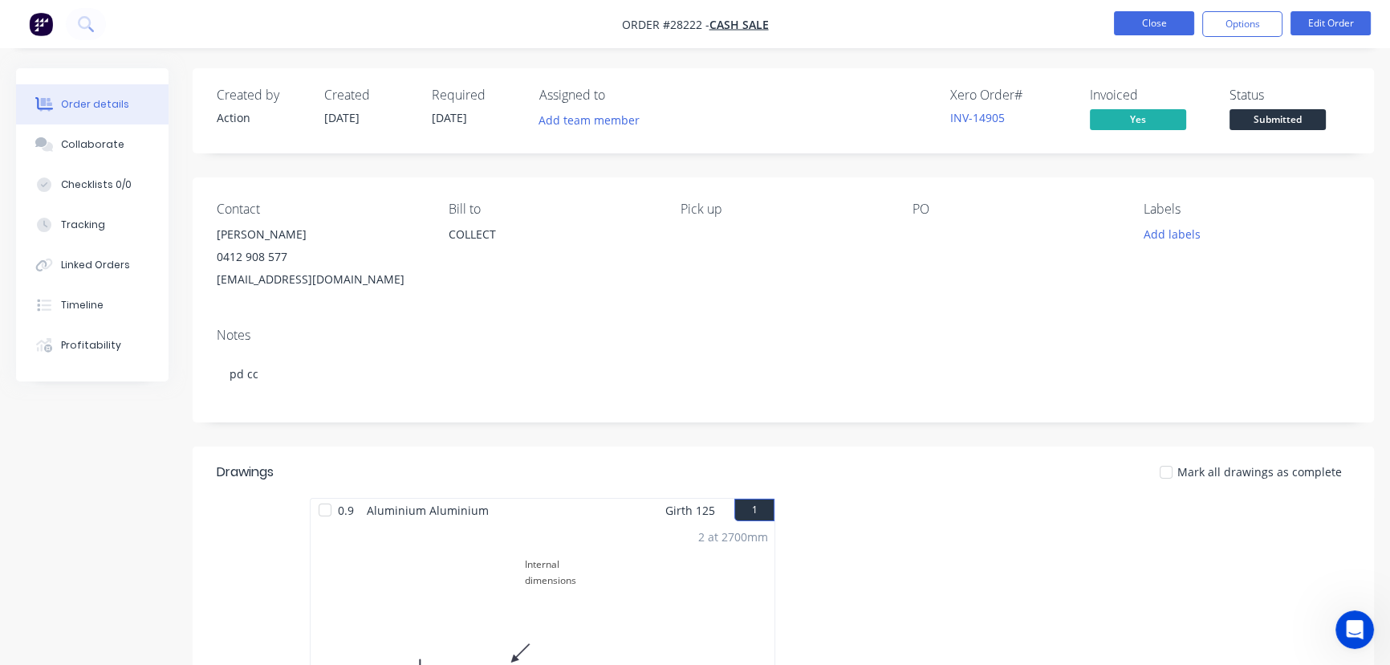
click at [1161, 23] on button "Close" at bounding box center [1154, 23] width 80 height 24
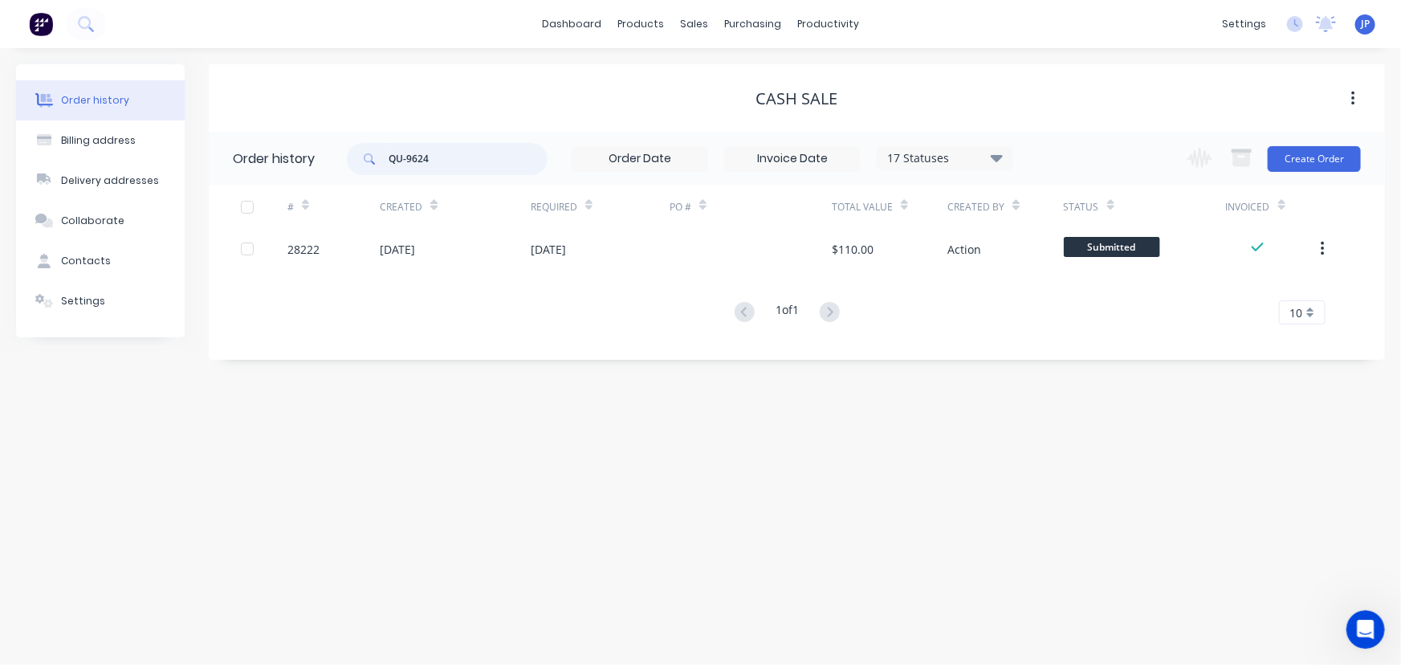
drag, startPoint x: 449, startPoint y: 164, endPoint x: 340, endPoint y: 158, distance: 109.3
click at [344, 161] on header "Order history QU-9624 17 Statuses Invoice Status Invoiced Not Invoiced Partial …" at bounding box center [797, 158] width 1176 height 52
type input "Braydon"
click at [415, 157] on input "Braydon" at bounding box center [467, 159] width 159 height 32
type input "Brayden"
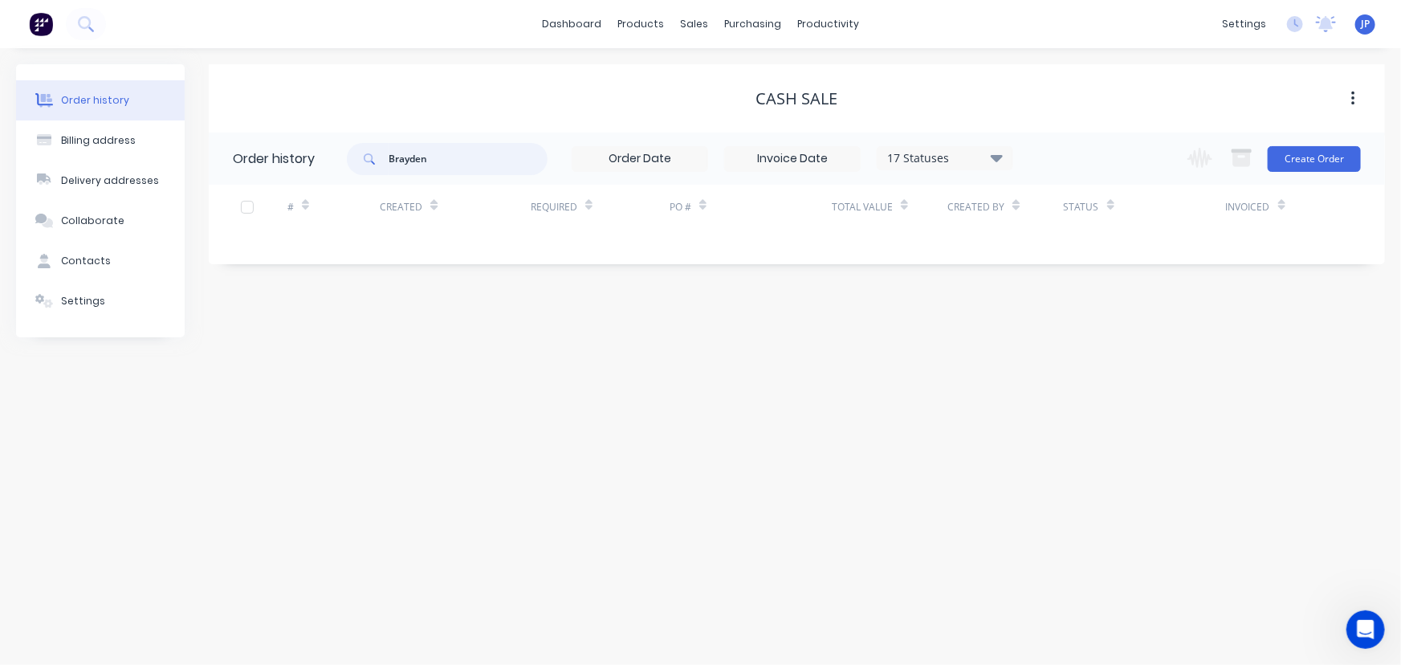
drag, startPoint x: 437, startPoint y: 156, endPoint x: 344, endPoint y: 166, distance: 92.9
click at [344, 166] on header "Order history Brayden 17 Statuses Invoice Status Invoiced Not Invoiced Partial …" at bounding box center [797, 158] width 1176 height 52
type input "honeybad"
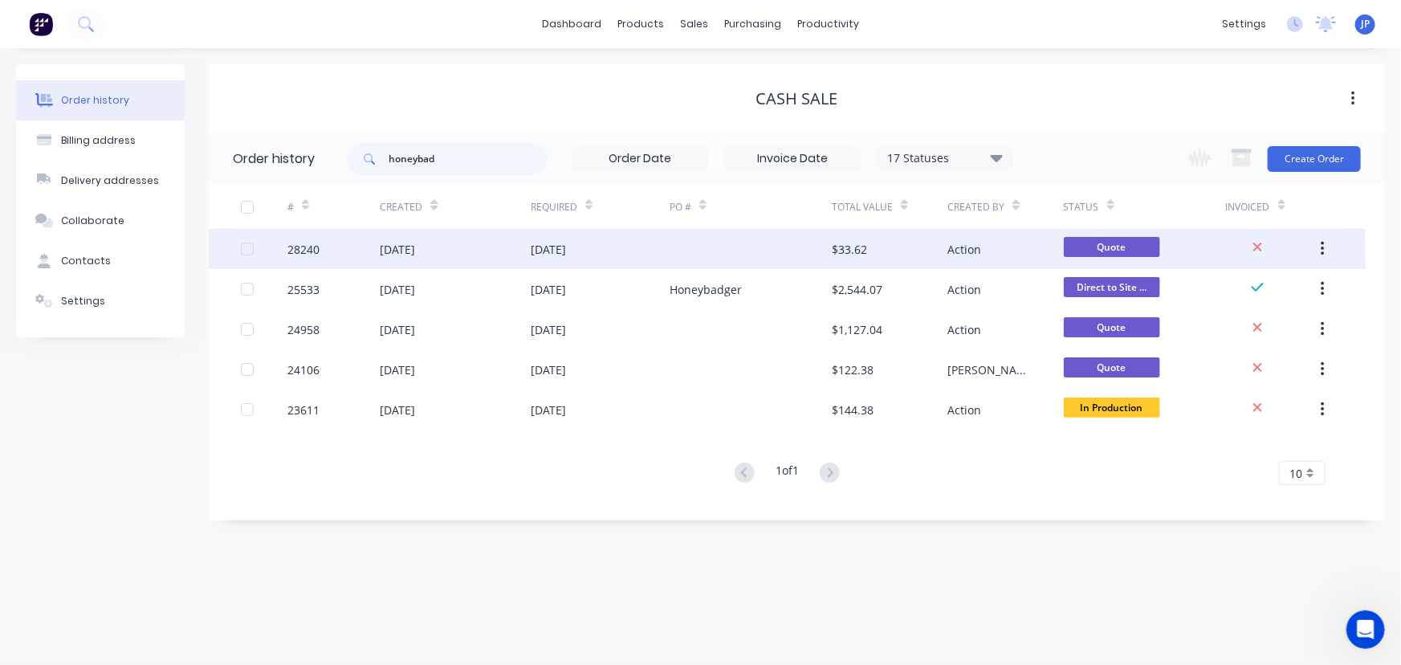
click at [412, 257] on div "[DATE]" at bounding box center [397, 249] width 35 height 17
